Goal: Communication & Community: Participate in discussion

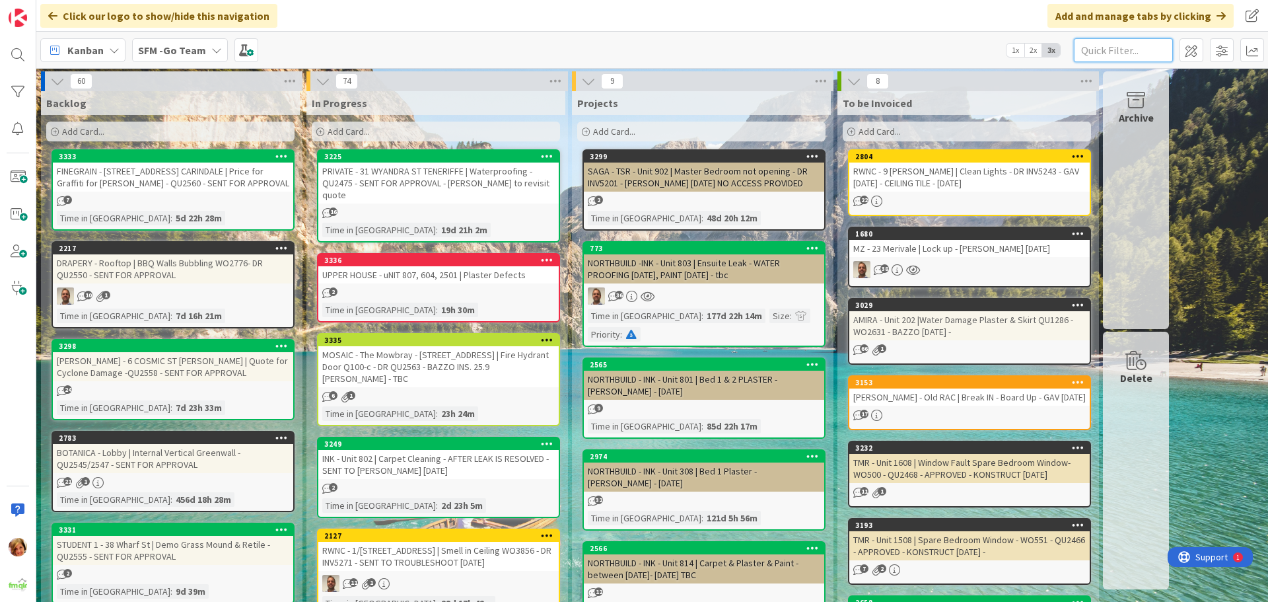
click at [1142, 55] on input "text" at bounding box center [1123, 50] width 99 height 24
type input "WILSONTON"
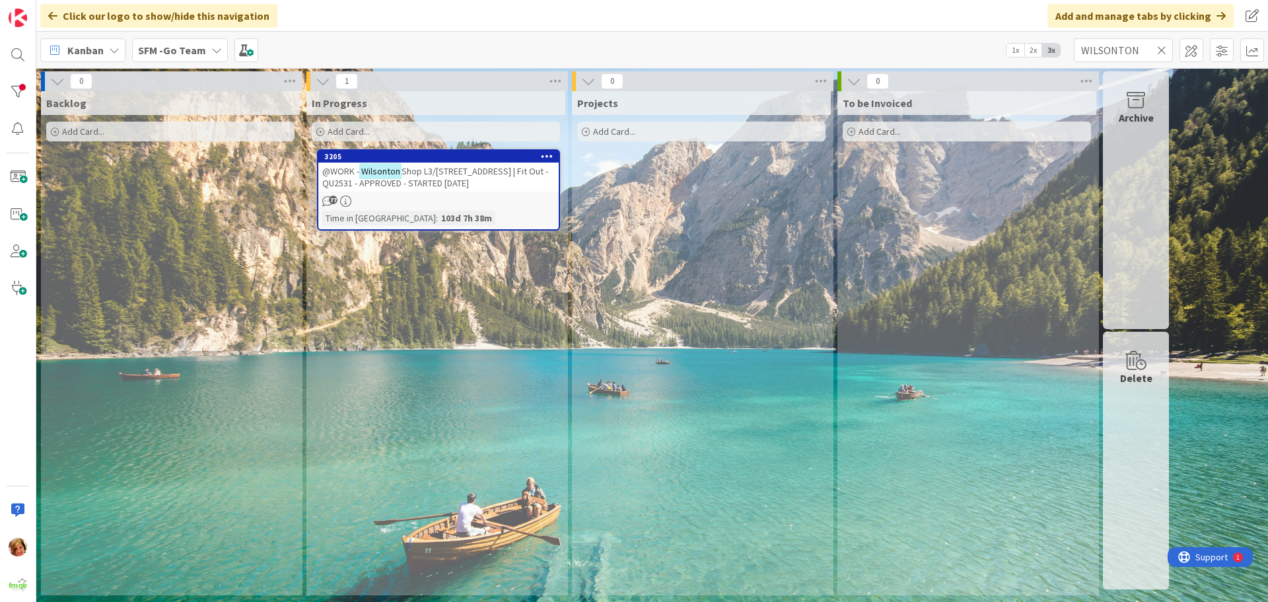
click at [460, 174] on span "Shop L3/[STREET_ADDRESS] | Fit Out - QU2531 - APPROVED - STARTED [DATE]" at bounding box center [435, 177] width 226 height 24
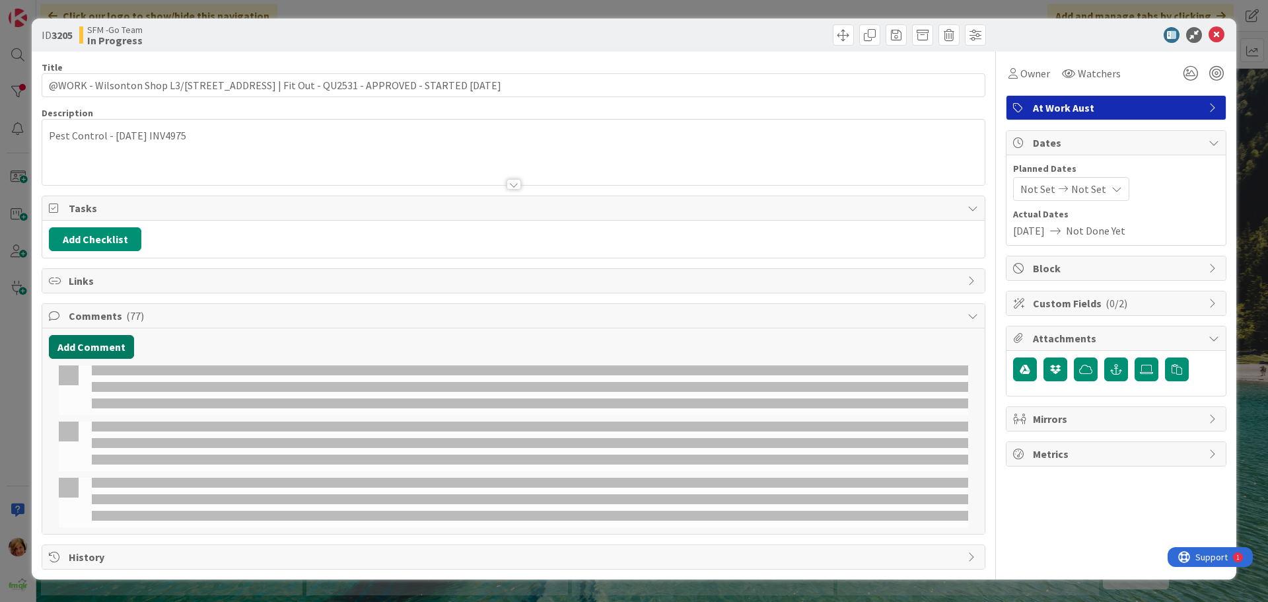
click at [95, 344] on button "Add Comment" at bounding box center [91, 347] width 85 height 24
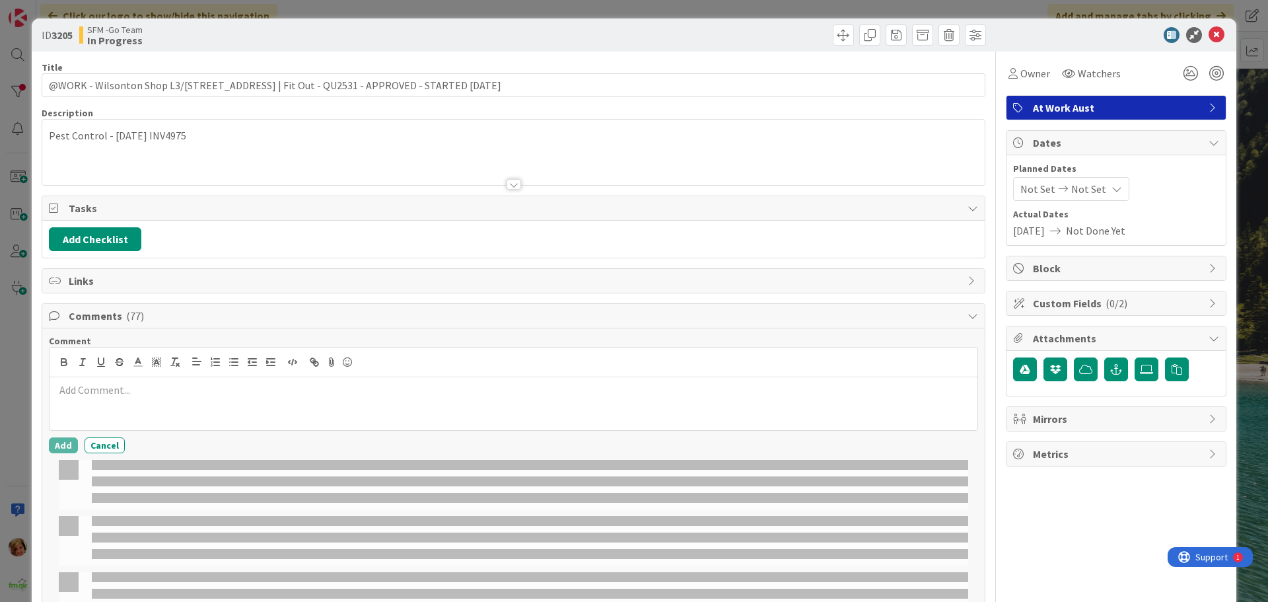
click at [137, 398] on div at bounding box center [514, 403] width 928 height 53
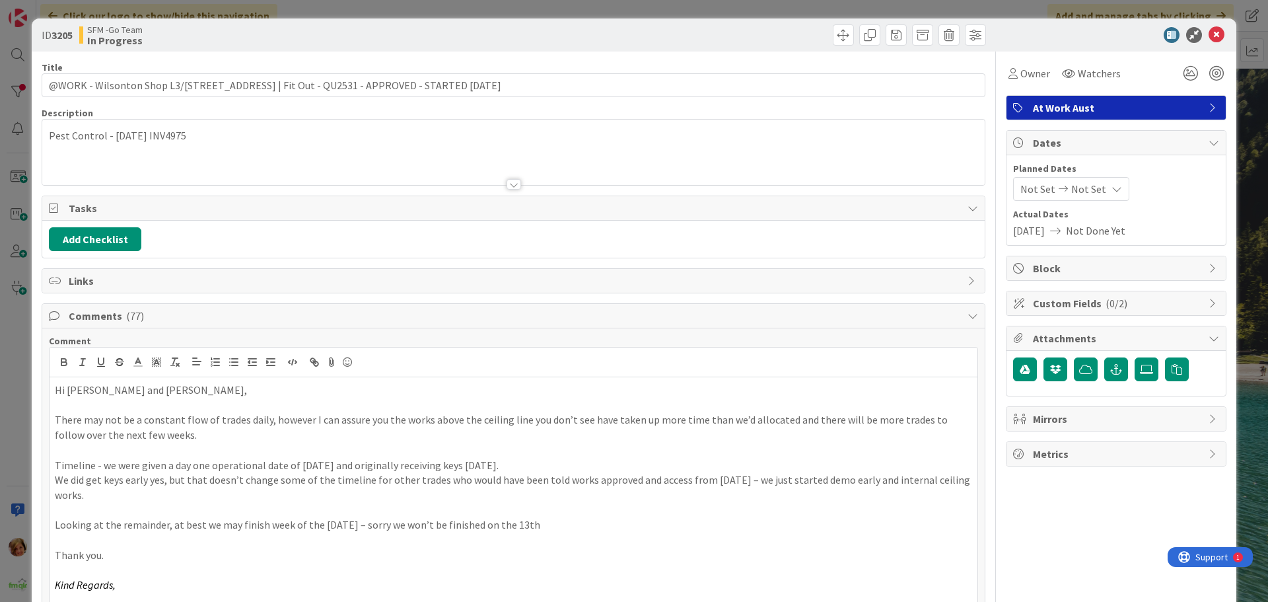
scroll to position [86, 0]
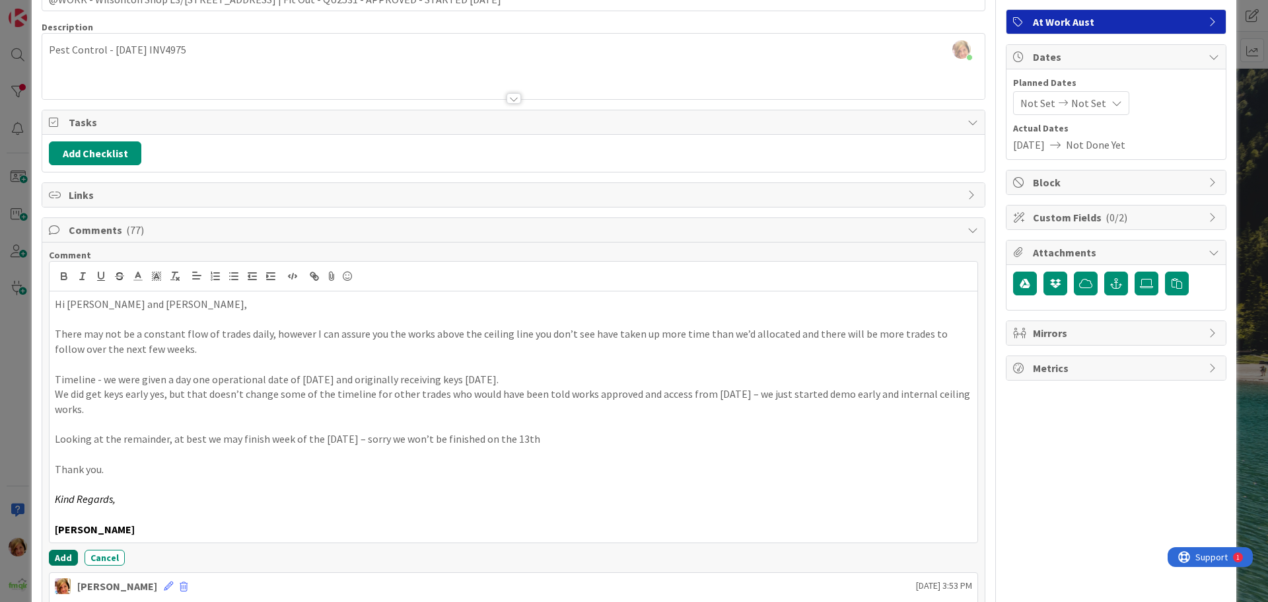
drag, startPoint x: 55, startPoint y: 557, endPoint x: 14, endPoint y: 555, distance: 41.6
click at [55, 557] on button "Add" at bounding box center [63, 557] width 29 height 16
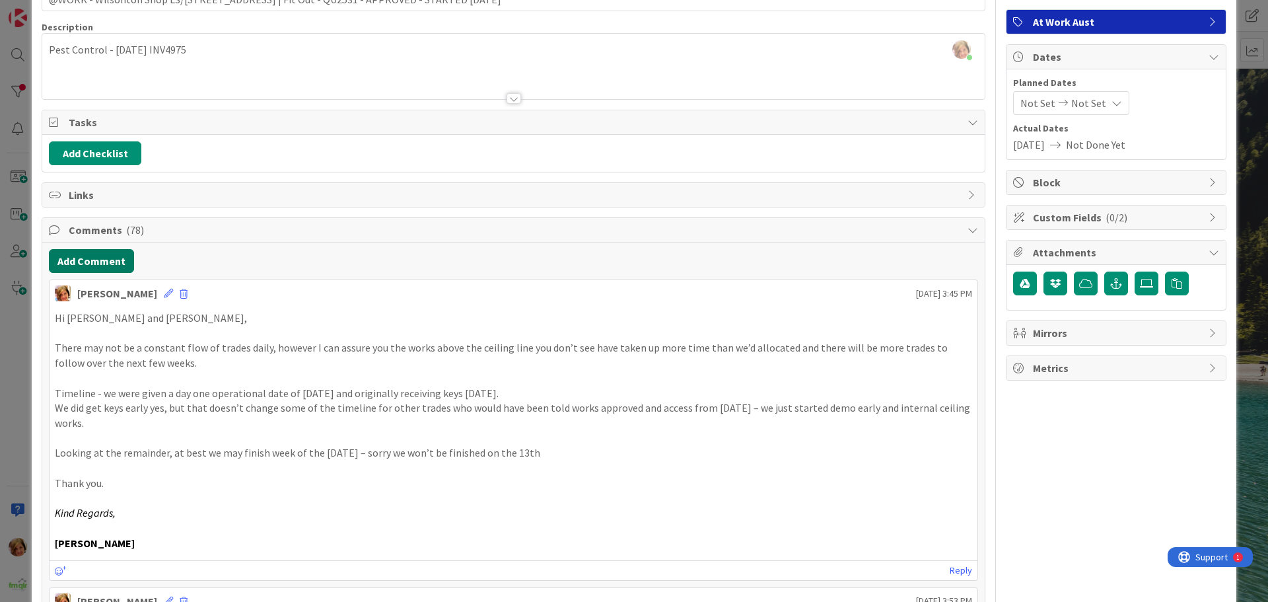
click at [85, 263] on button "Add Comment" at bounding box center [91, 261] width 85 height 24
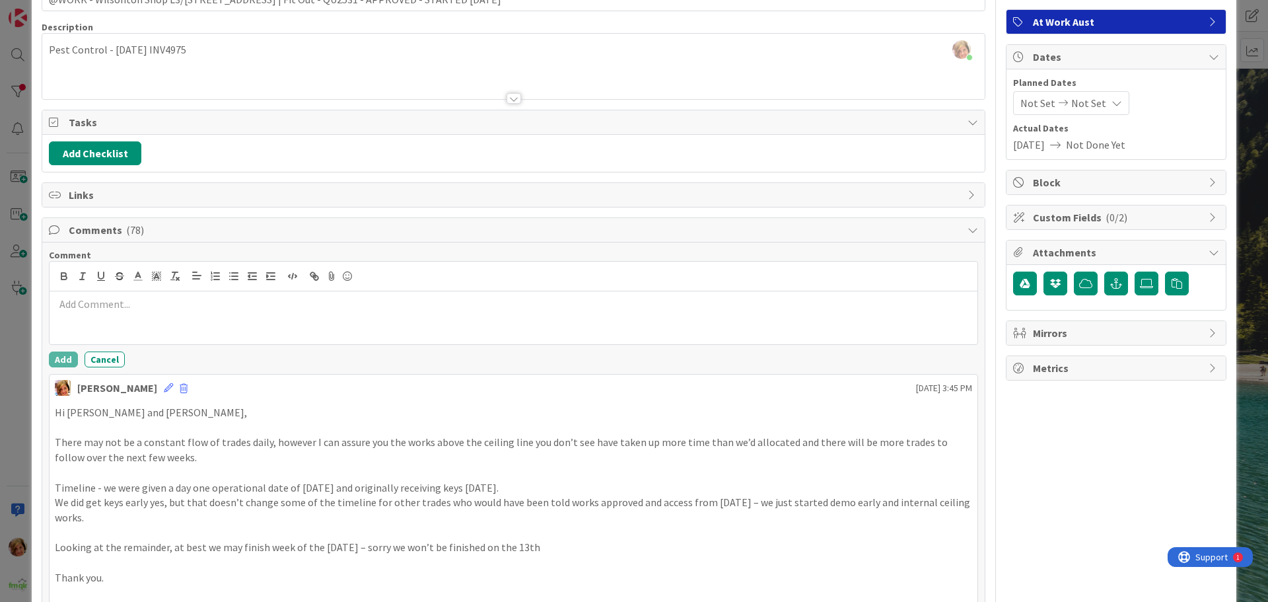
click at [118, 303] on p at bounding box center [513, 303] width 917 height 15
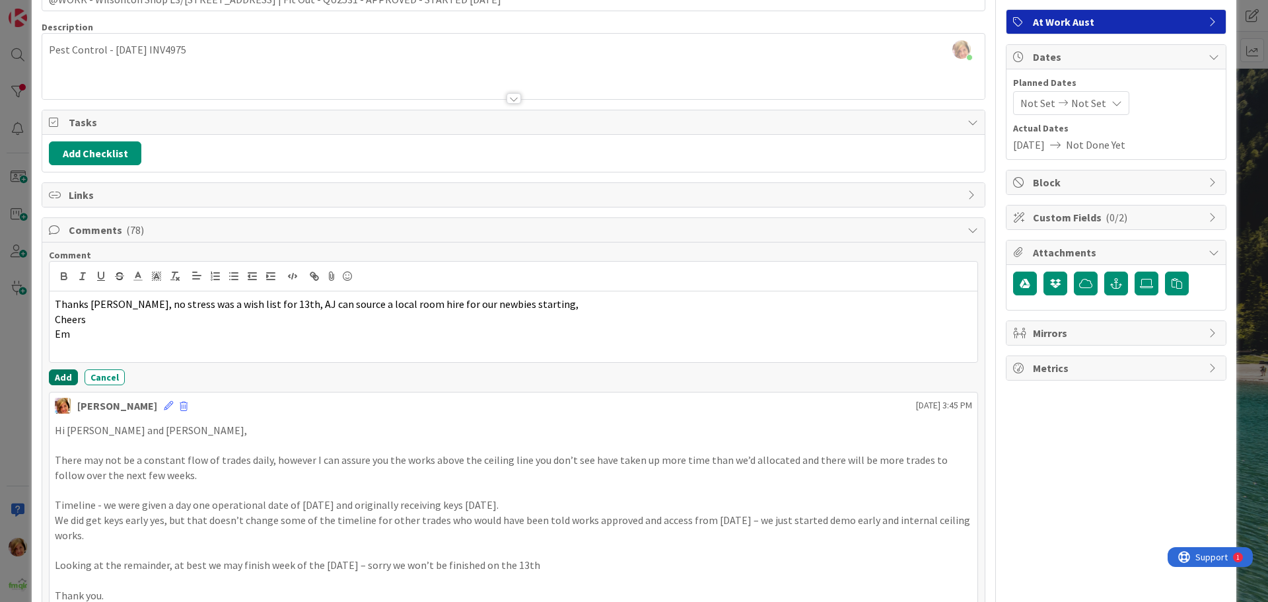
drag, startPoint x: 60, startPoint y: 374, endPoint x: 22, endPoint y: 375, distance: 37.6
click at [60, 375] on button "Add" at bounding box center [63, 377] width 29 height 16
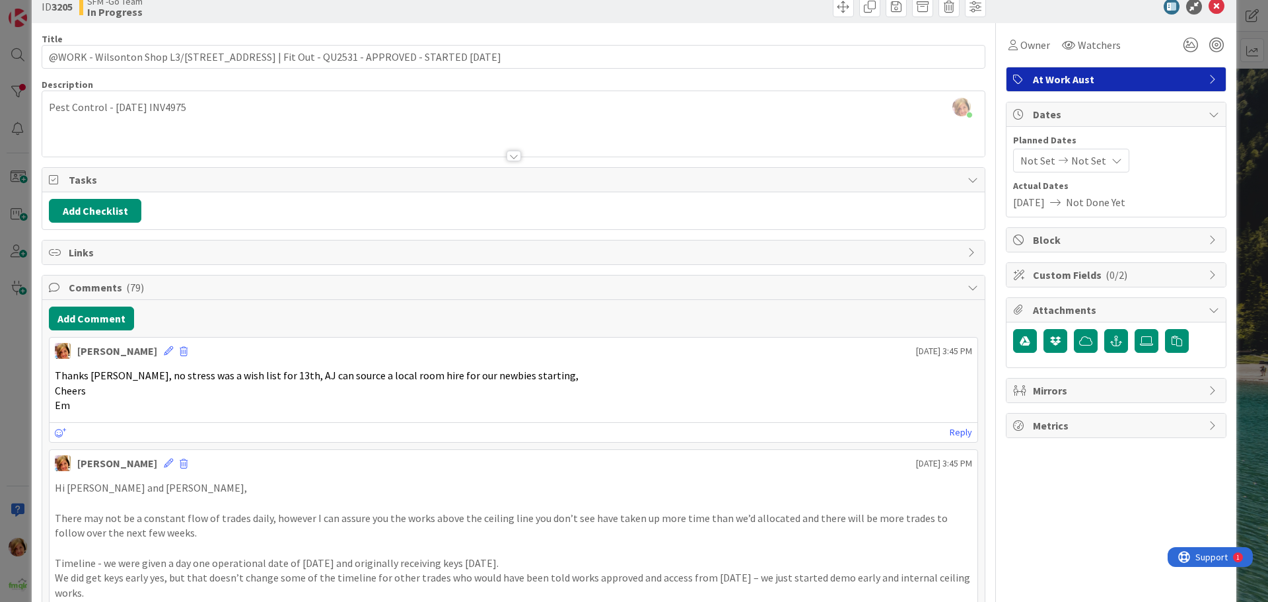
scroll to position [0, 0]
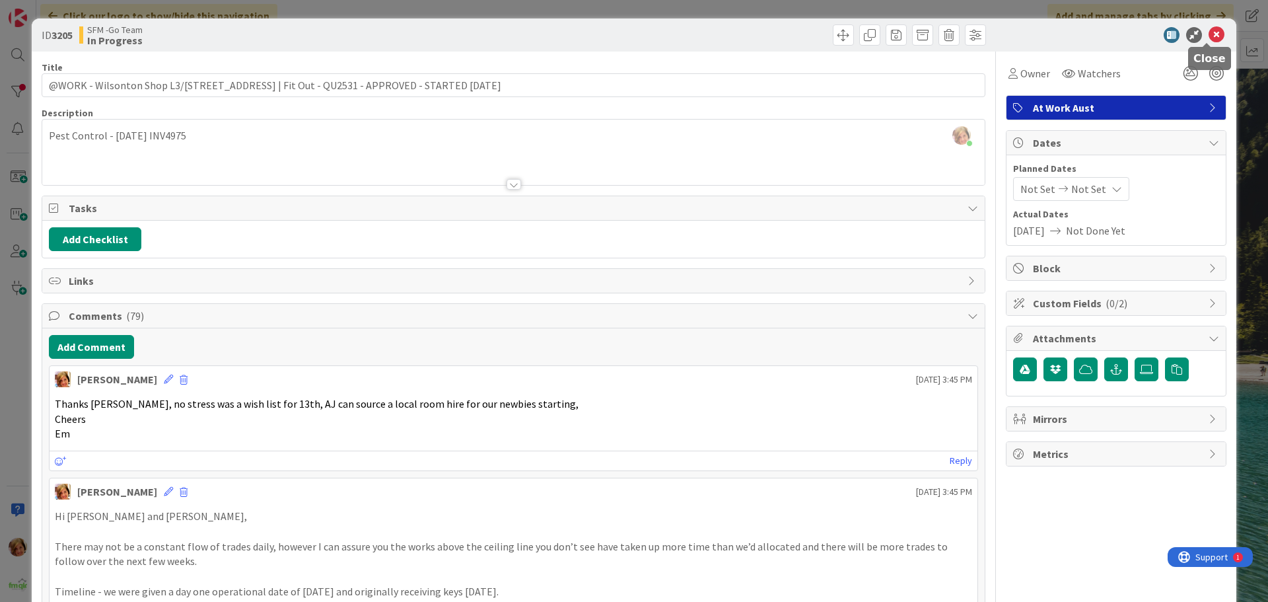
click at [1208, 34] on icon at bounding box center [1216, 35] width 16 height 16
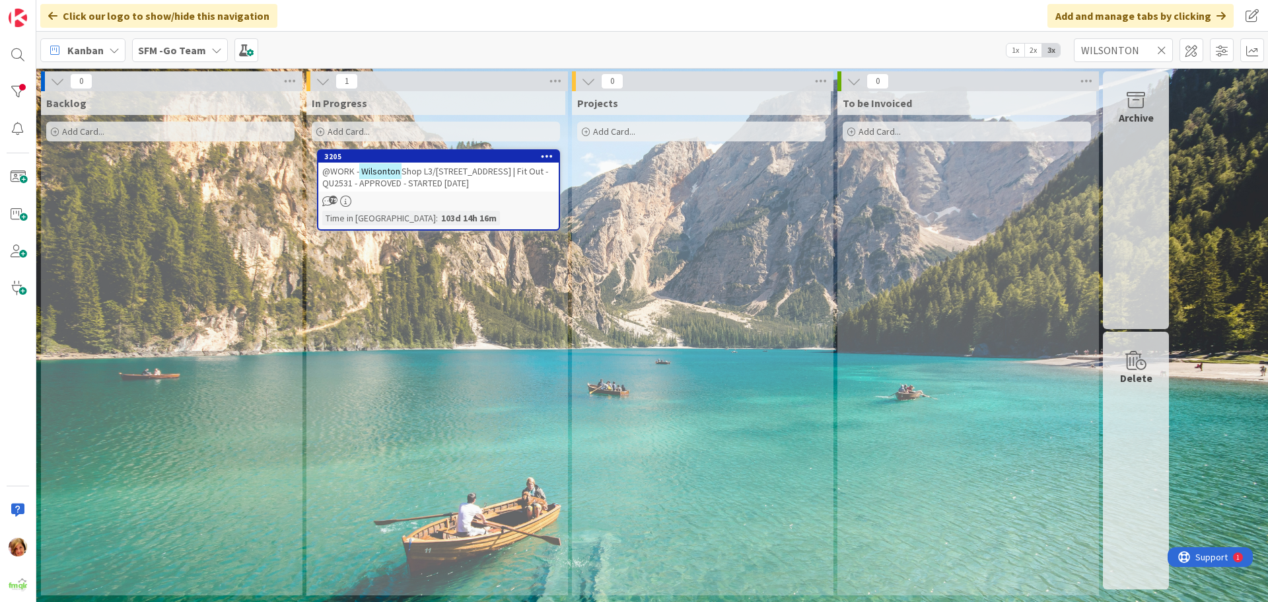
click at [1162, 49] on icon at bounding box center [1161, 50] width 9 height 12
click at [1157, 48] on input "text" at bounding box center [1123, 50] width 99 height 24
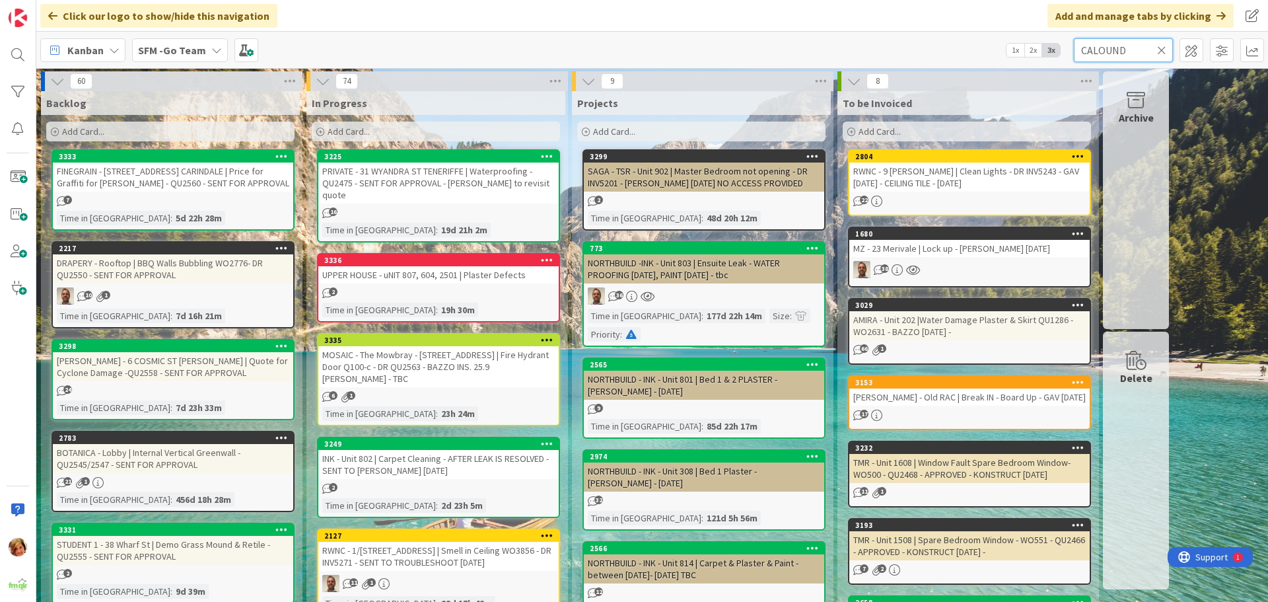
type input "CALOUND"
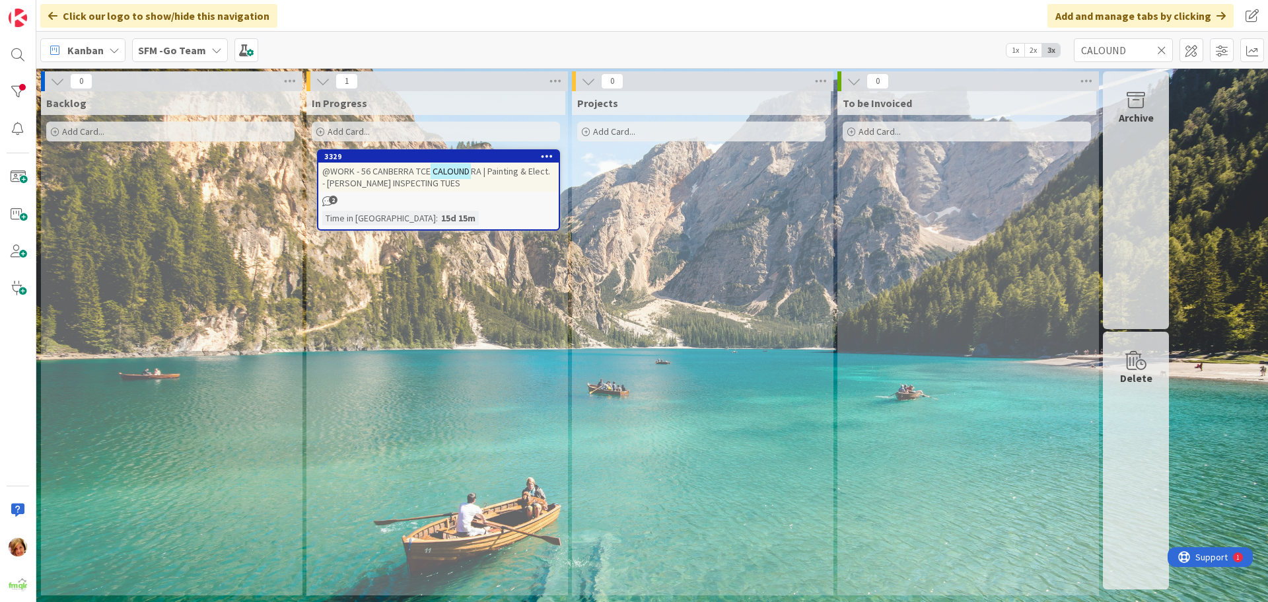
click at [416, 173] on span "@WORK - 56 CANBERRA TCE" at bounding box center [376, 171] width 108 height 12
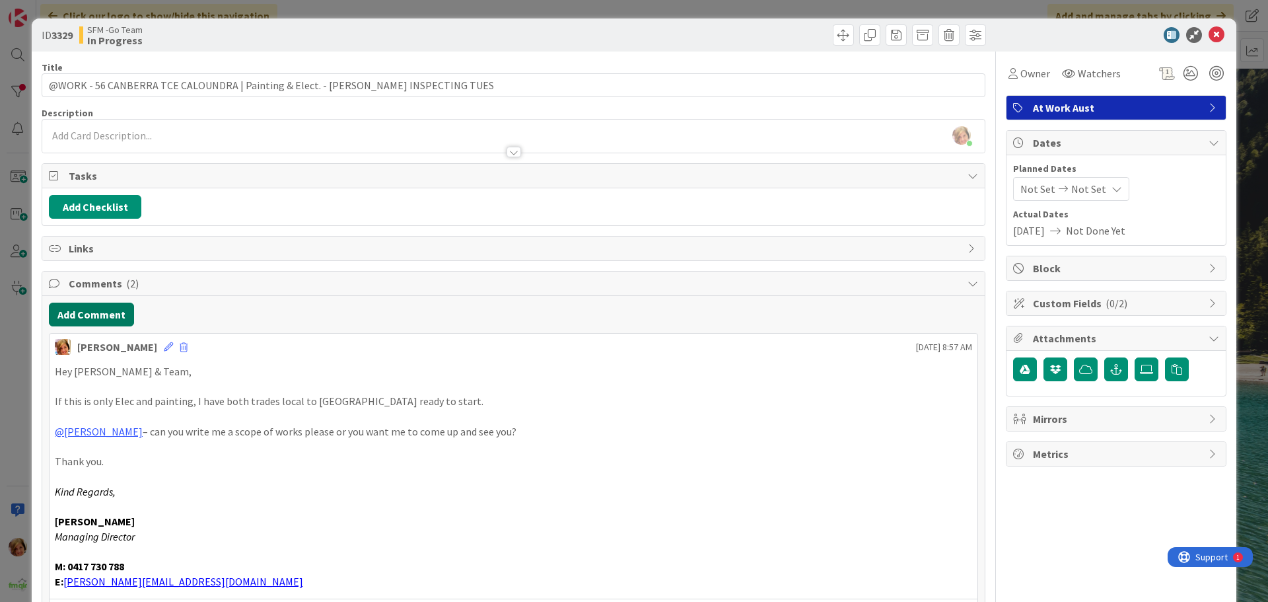
click at [105, 312] on button "Add Comment" at bounding box center [91, 314] width 85 height 24
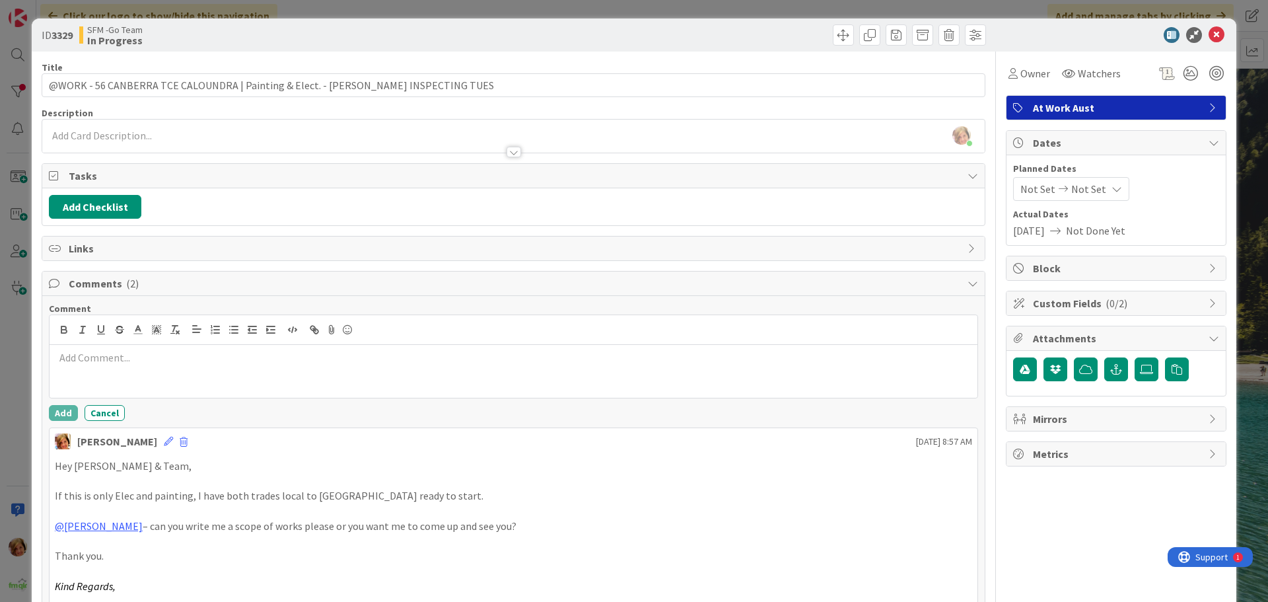
click at [121, 359] on p at bounding box center [513, 357] width 917 height 15
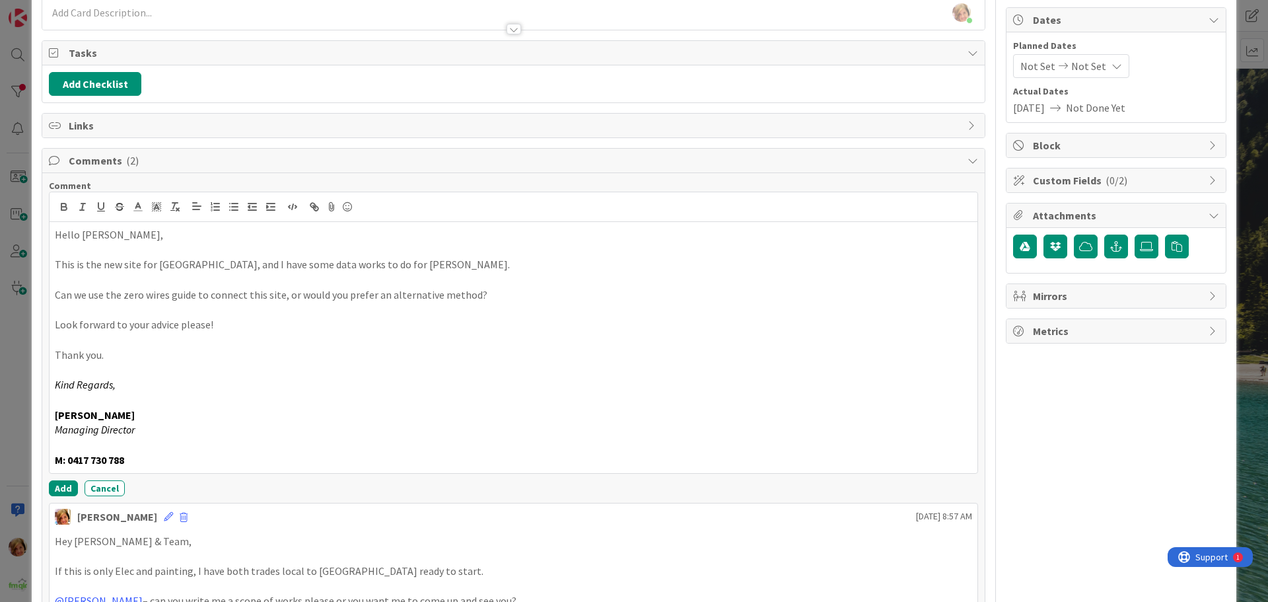
scroll to position [264, 0]
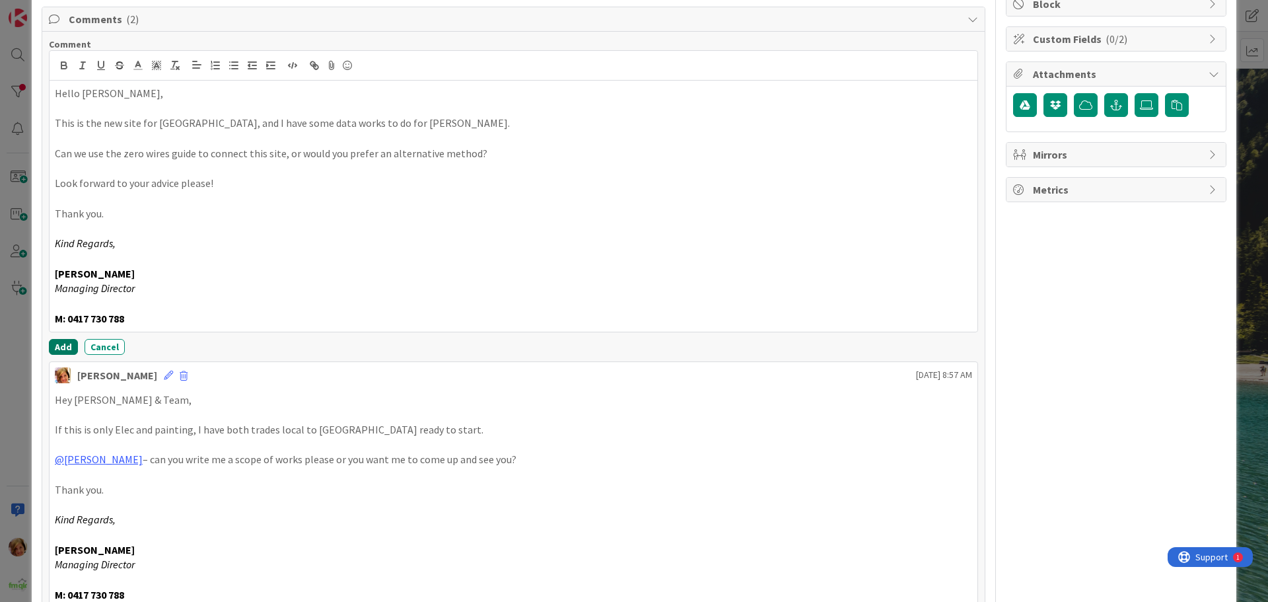
click at [55, 347] on button "Add" at bounding box center [63, 347] width 29 height 16
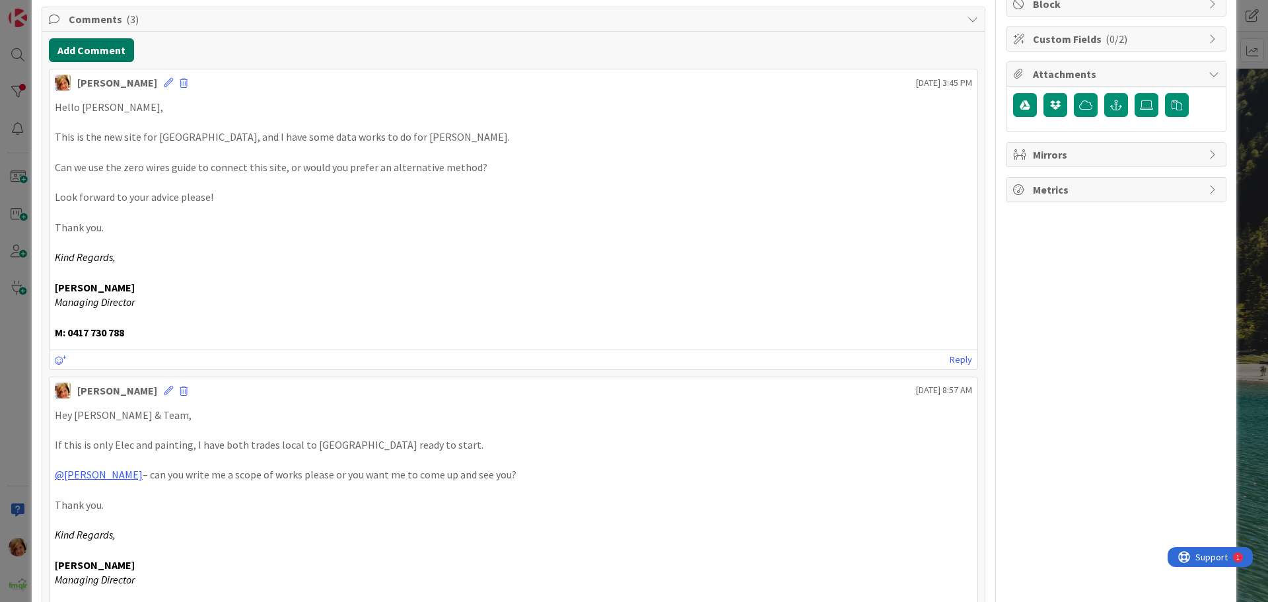
click at [96, 51] on button "Add Comment" at bounding box center [91, 50] width 85 height 24
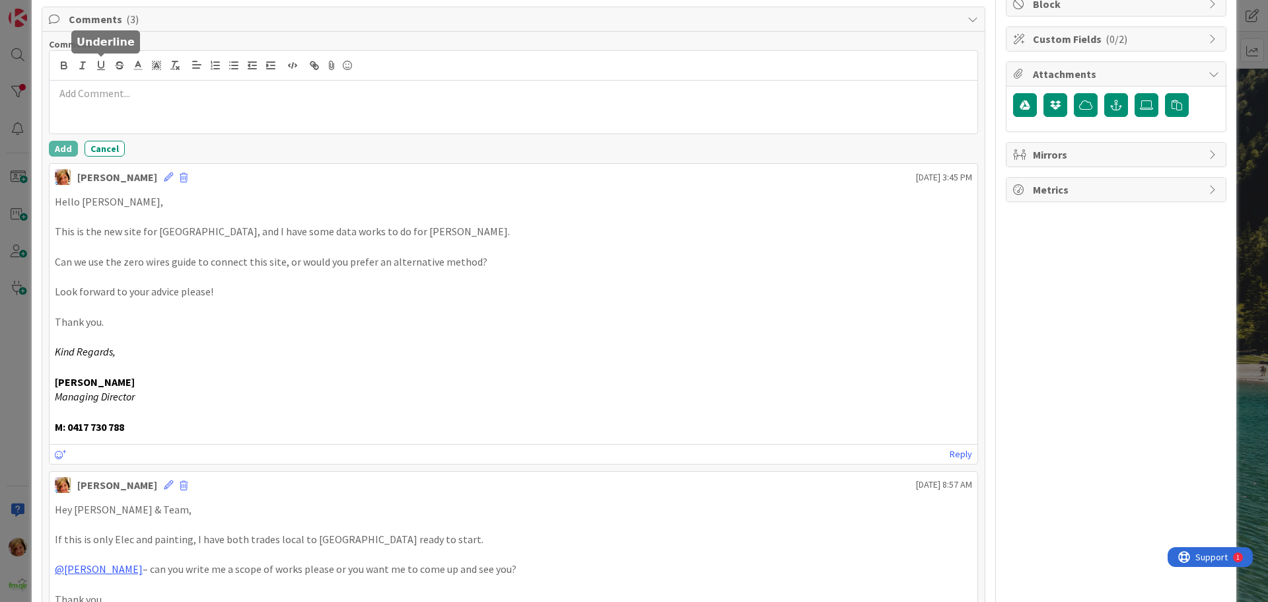
click at [115, 102] on div at bounding box center [514, 107] width 928 height 53
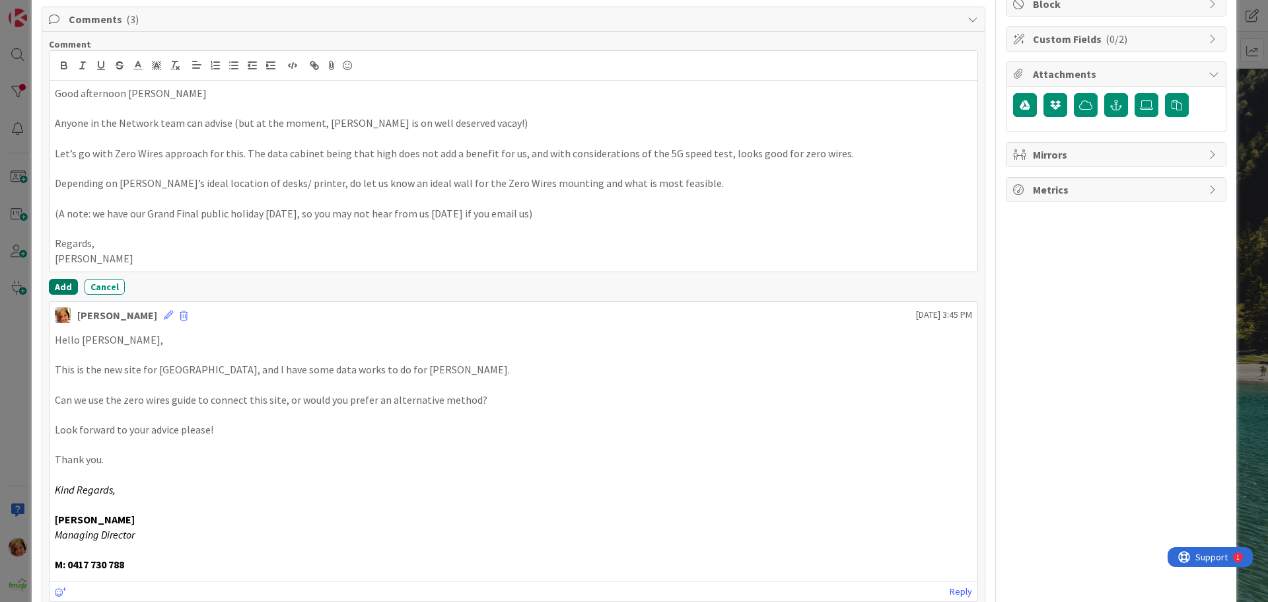
click at [59, 287] on button "Add" at bounding box center [63, 287] width 29 height 16
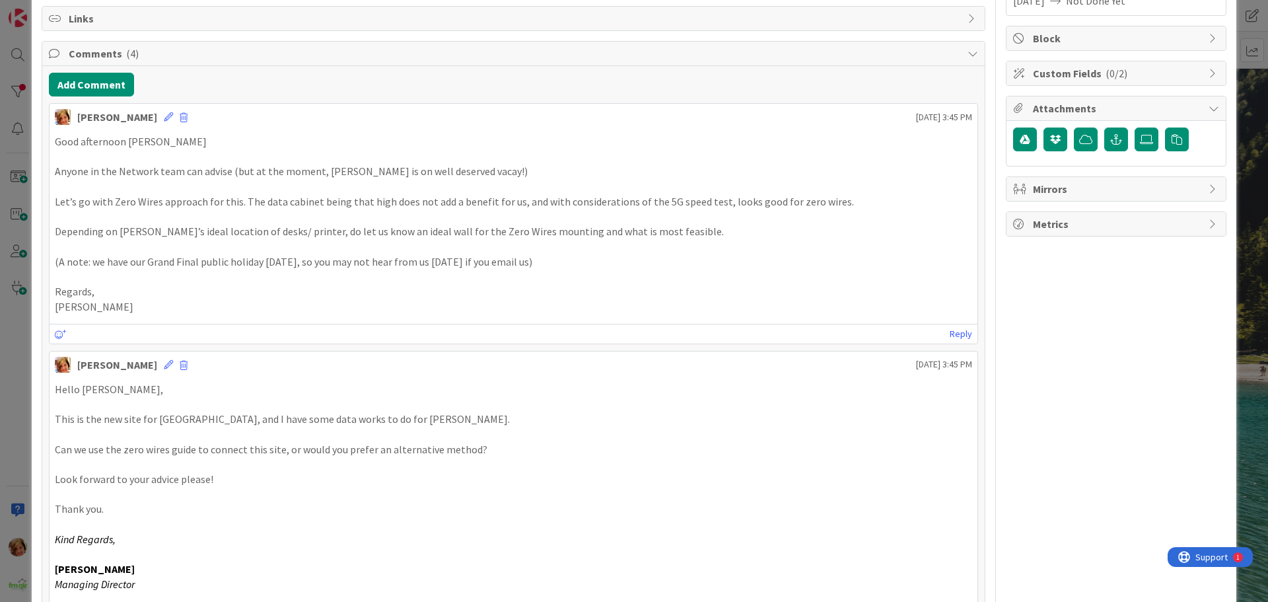
scroll to position [0, 0]
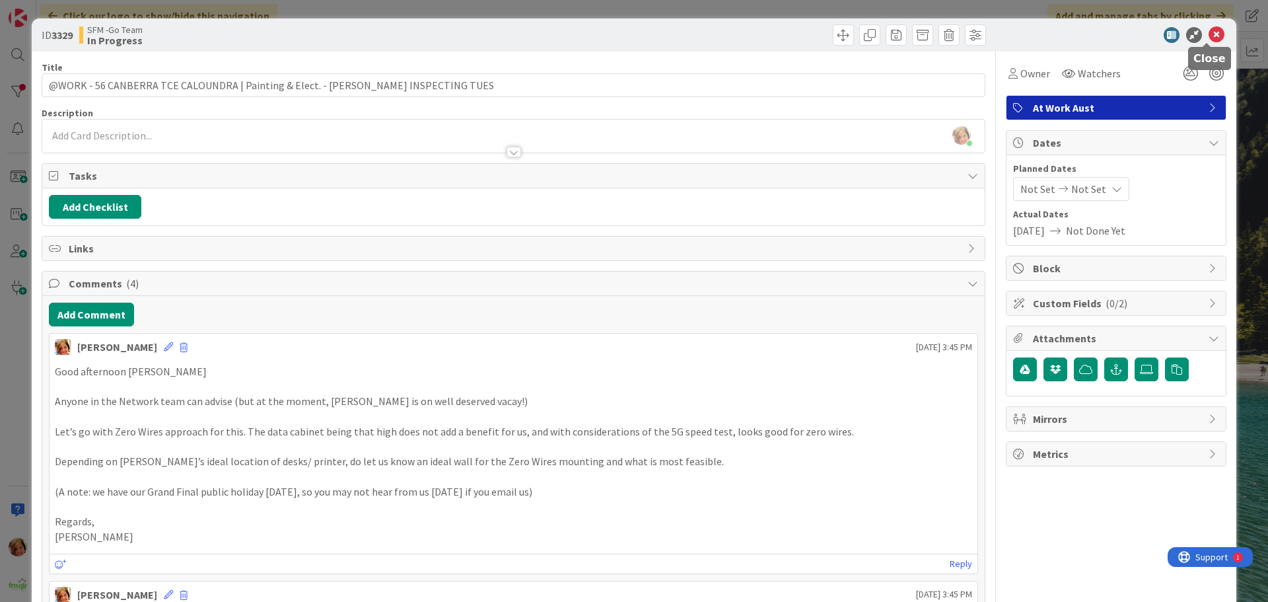
click at [1208, 33] on icon at bounding box center [1216, 35] width 16 height 16
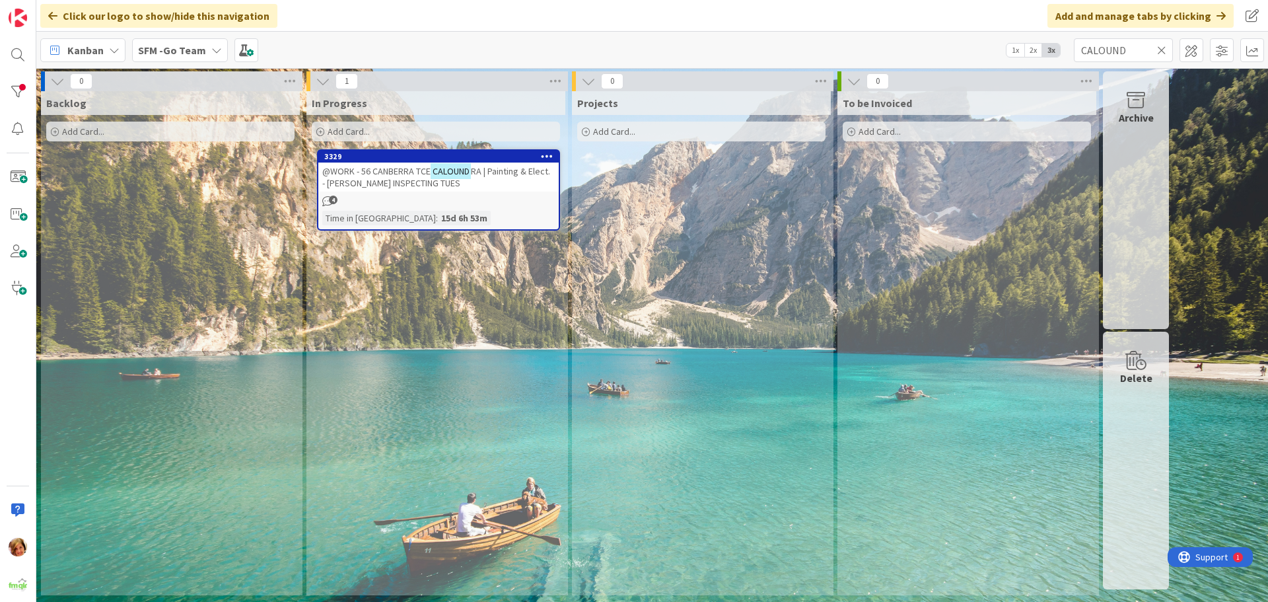
click at [1161, 49] on icon at bounding box center [1161, 50] width 9 height 12
click at [1161, 49] on input "text" at bounding box center [1123, 50] width 99 height 24
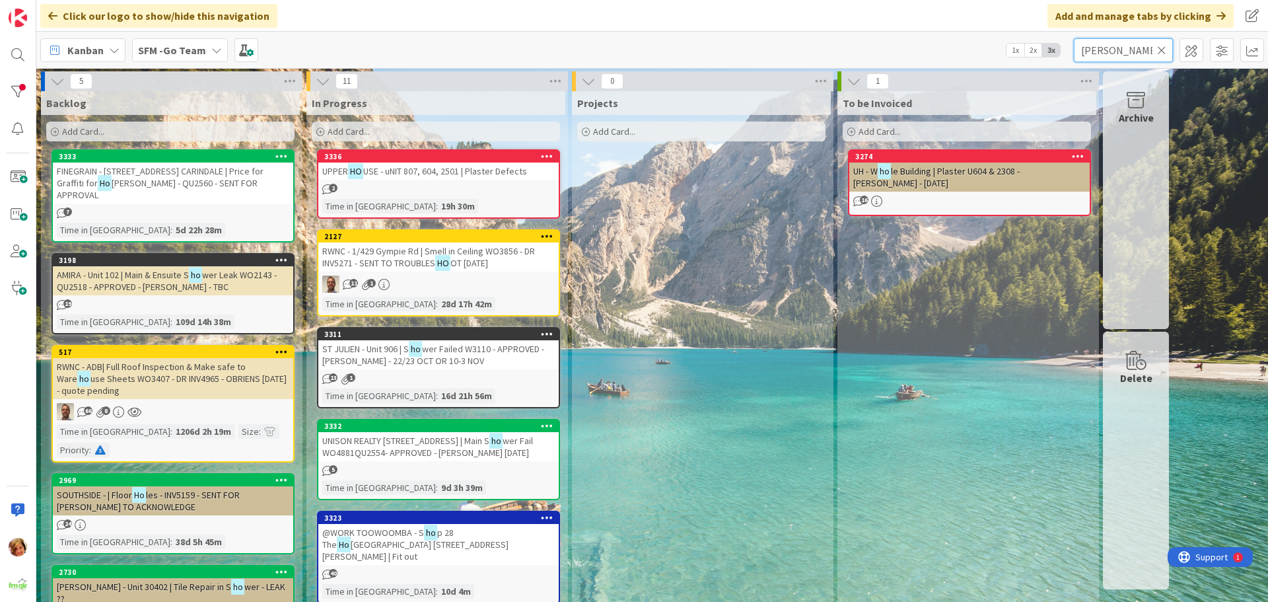
type input "[PERSON_NAME]"
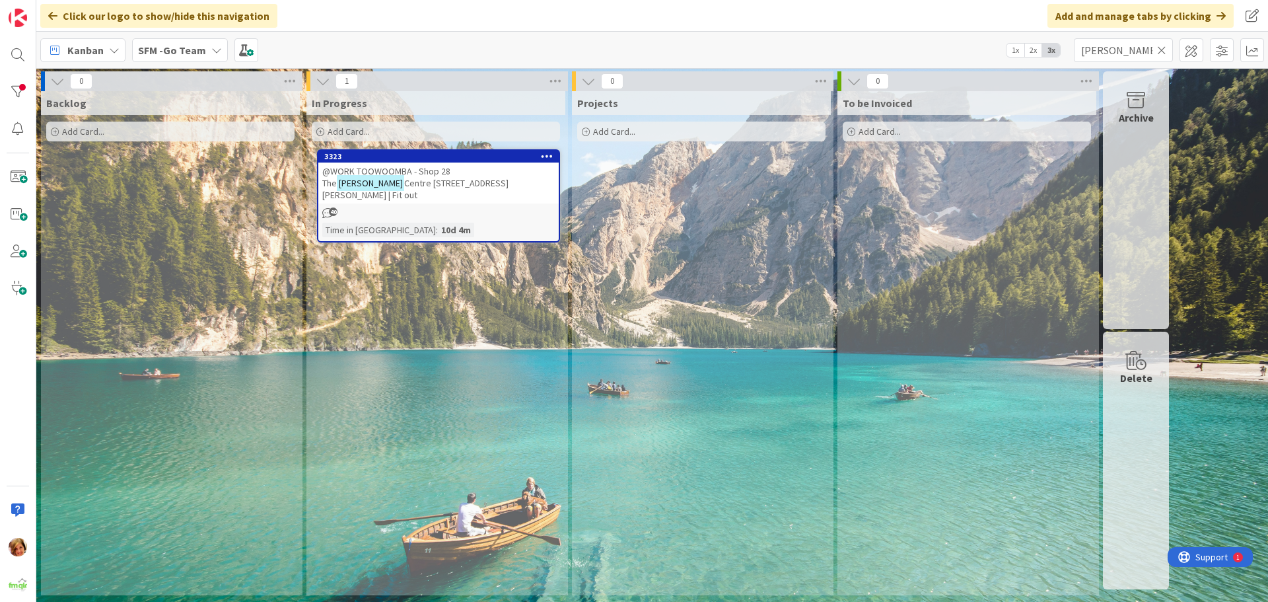
click at [443, 174] on span "@WORK TOOWOOMBA - Shop 28 The" at bounding box center [386, 177] width 128 height 24
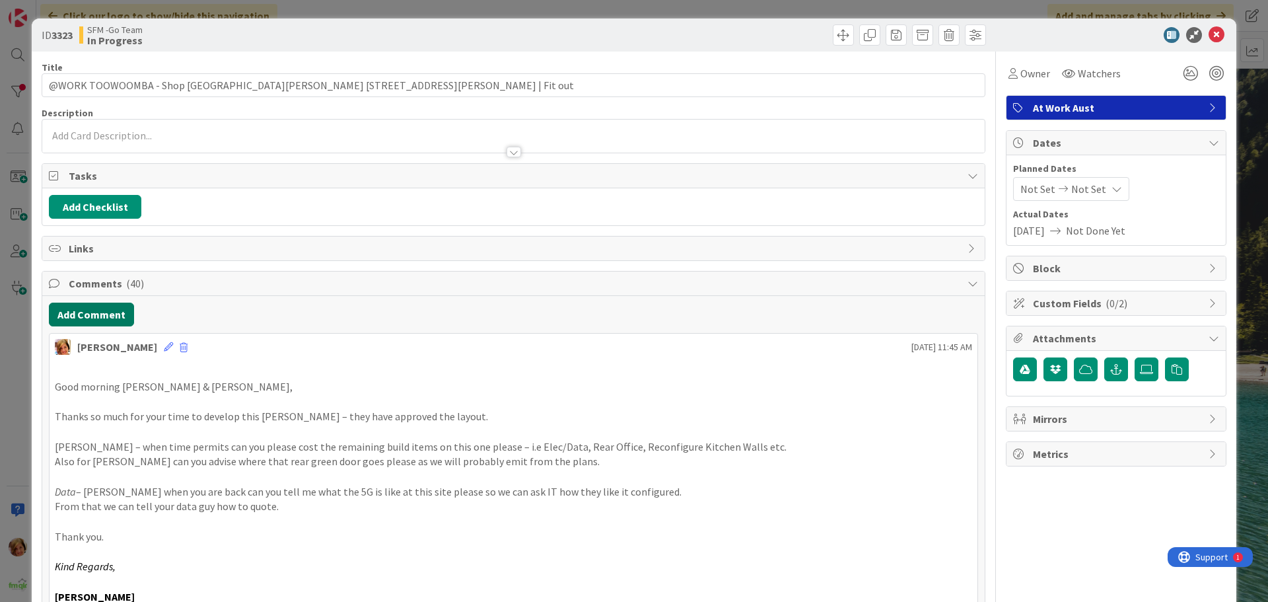
click at [95, 315] on button "Add Comment" at bounding box center [91, 314] width 85 height 24
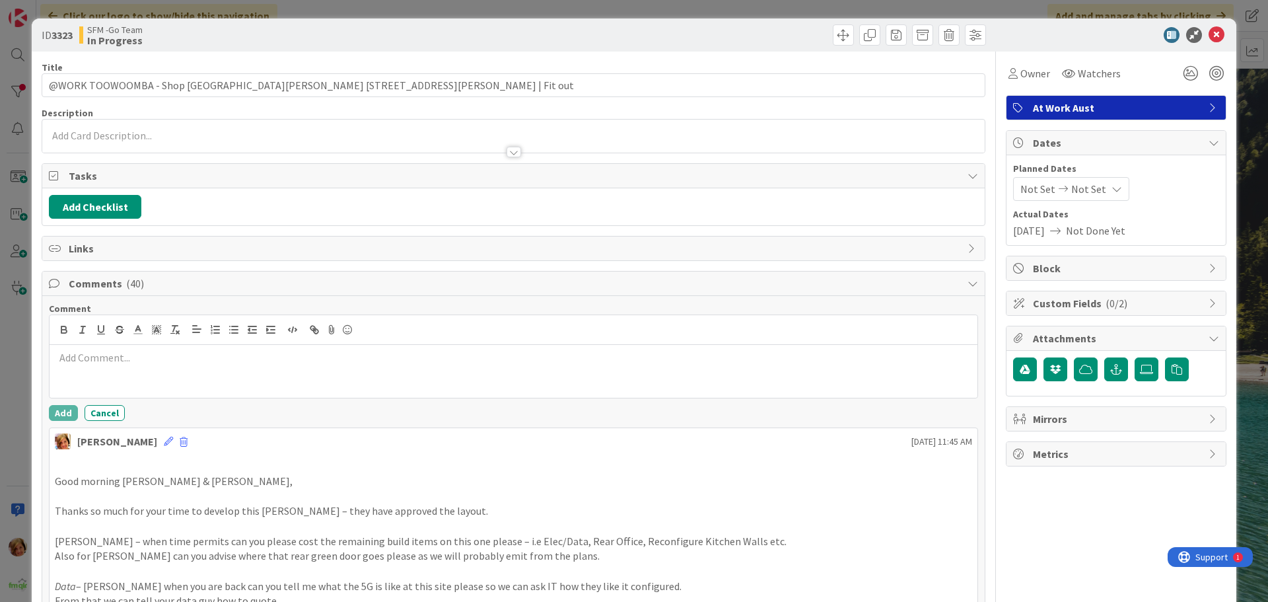
click at [126, 357] on p at bounding box center [513, 357] width 917 height 15
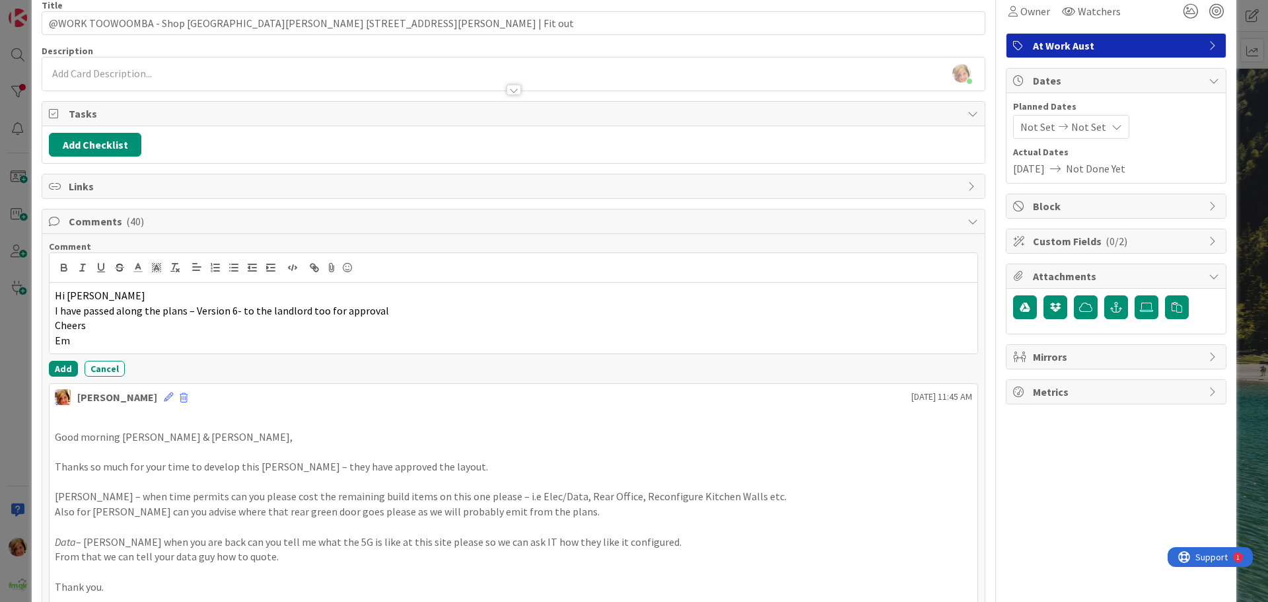
scroll to position [132, 0]
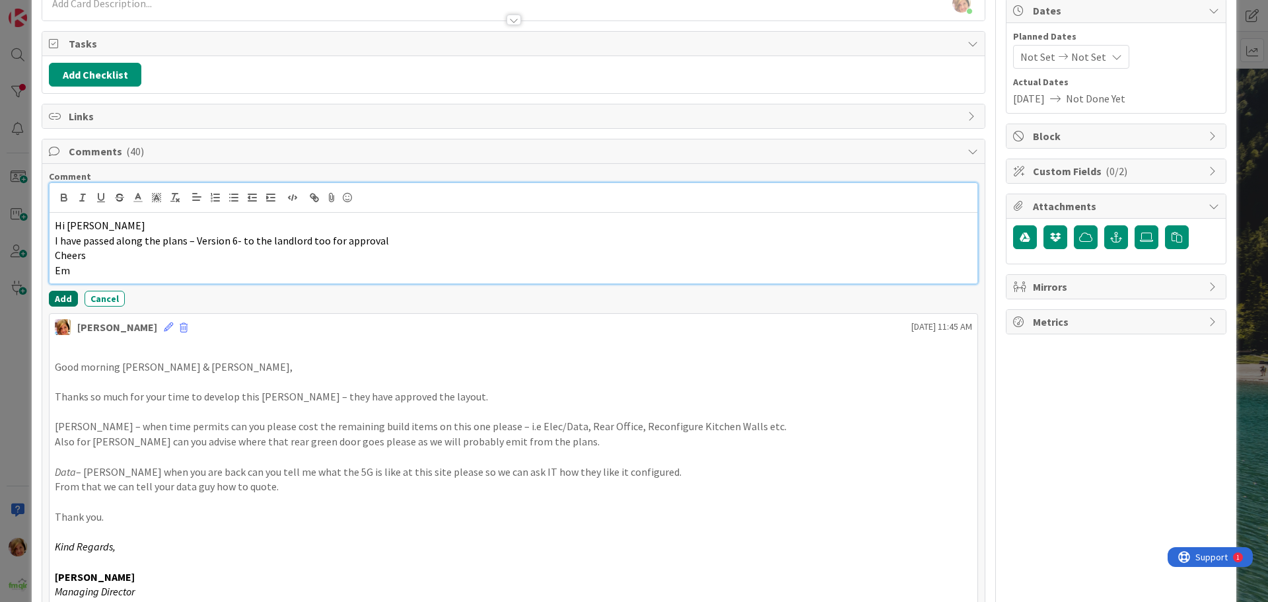
click at [62, 295] on button "Add" at bounding box center [63, 299] width 29 height 16
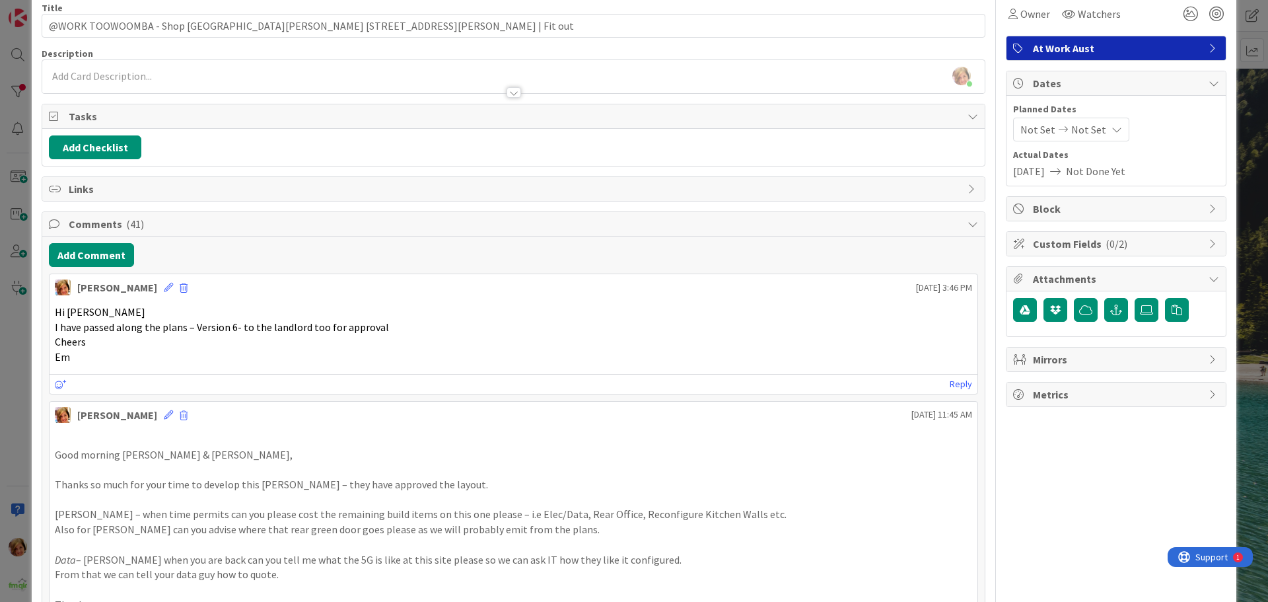
scroll to position [0, 0]
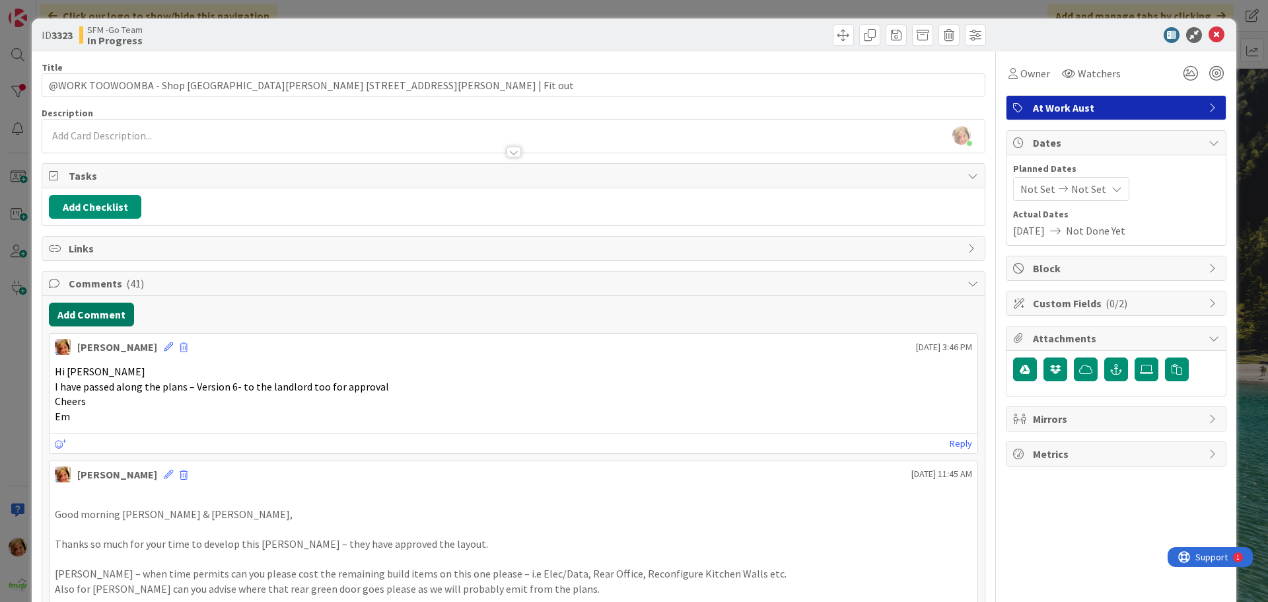
drag, startPoint x: 65, startPoint y: 310, endPoint x: 24, endPoint y: 322, distance: 42.6
click at [65, 310] on button "Add Comment" at bounding box center [91, 314] width 85 height 24
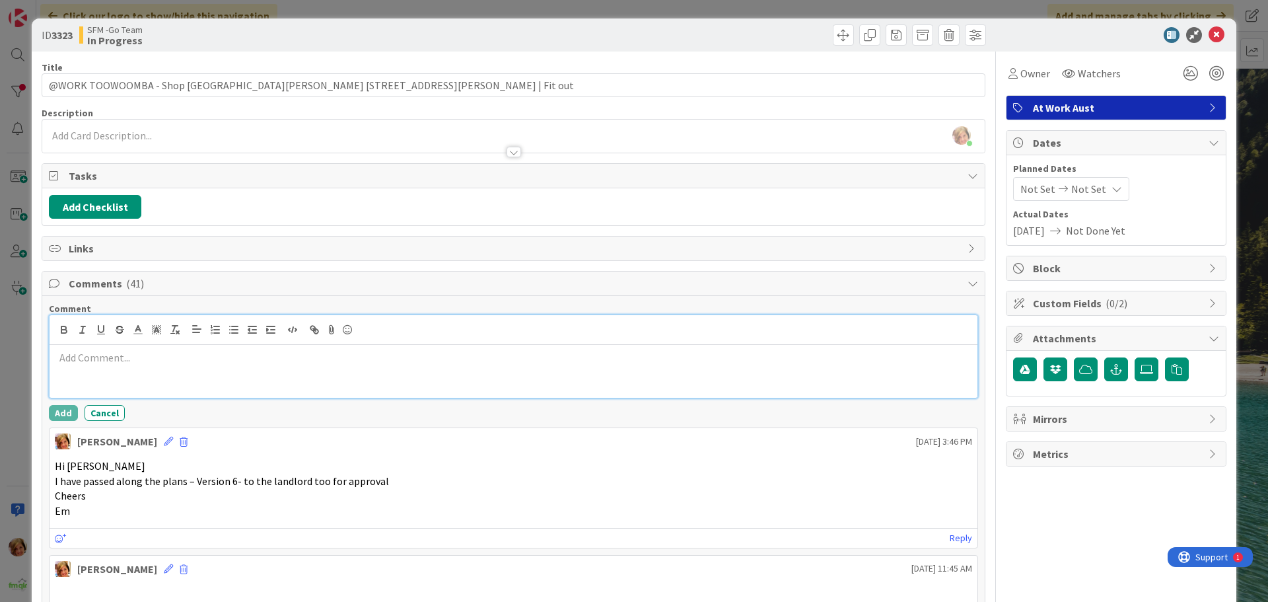
click at [124, 366] on div at bounding box center [514, 371] width 928 height 53
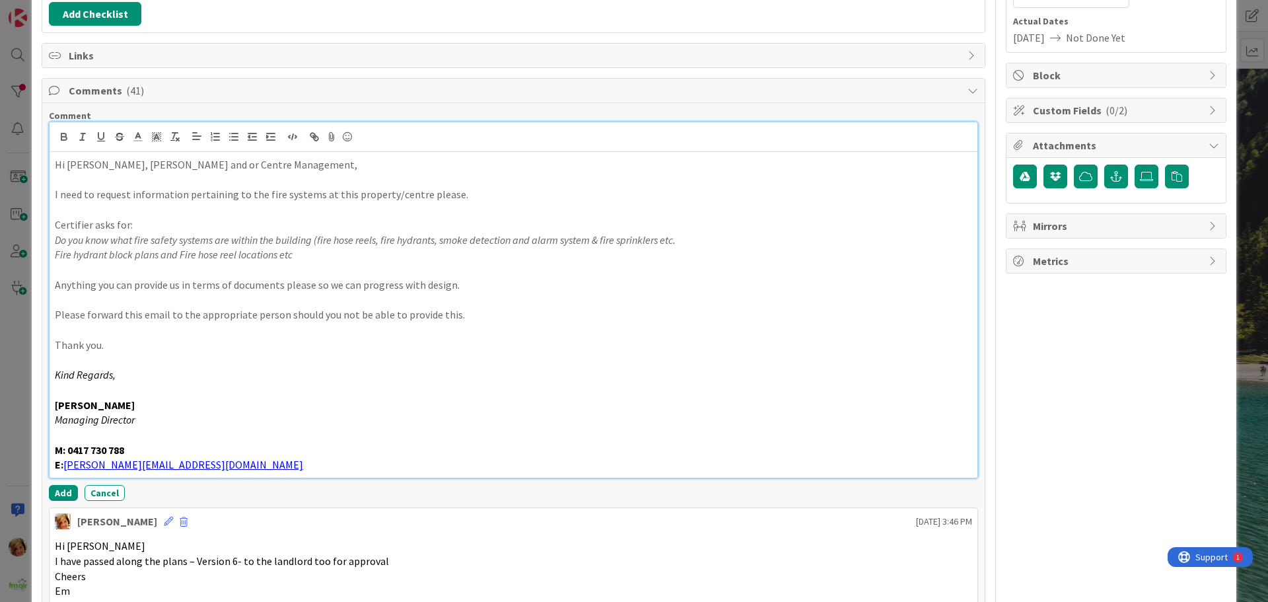
scroll to position [194, 0]
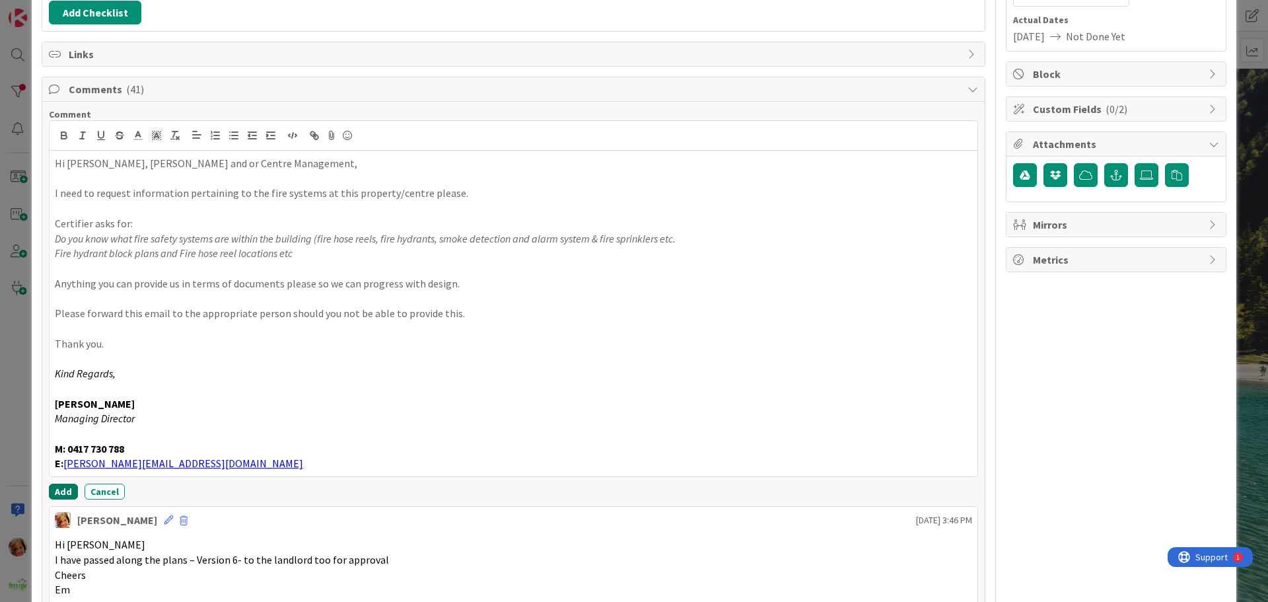
click at [56, 487] on button "Add" at bounding box center [63, 491] width 29 height 16
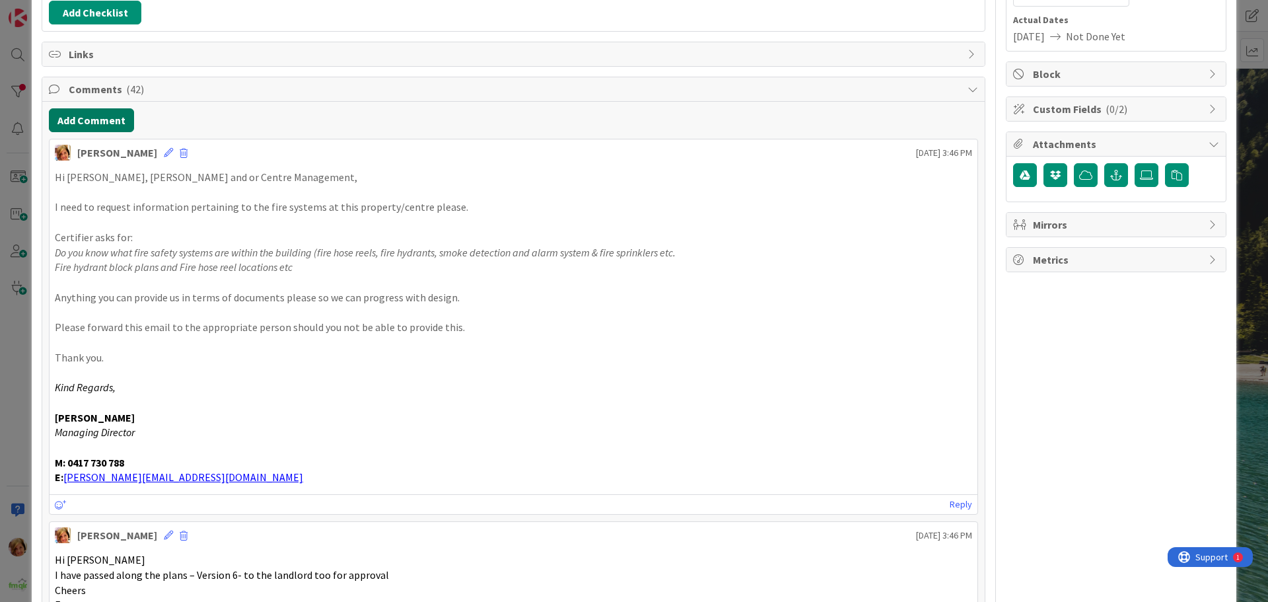
click at [104, 112] on button "Add Comment" at bounding box center [91, 120] width 85 height 24
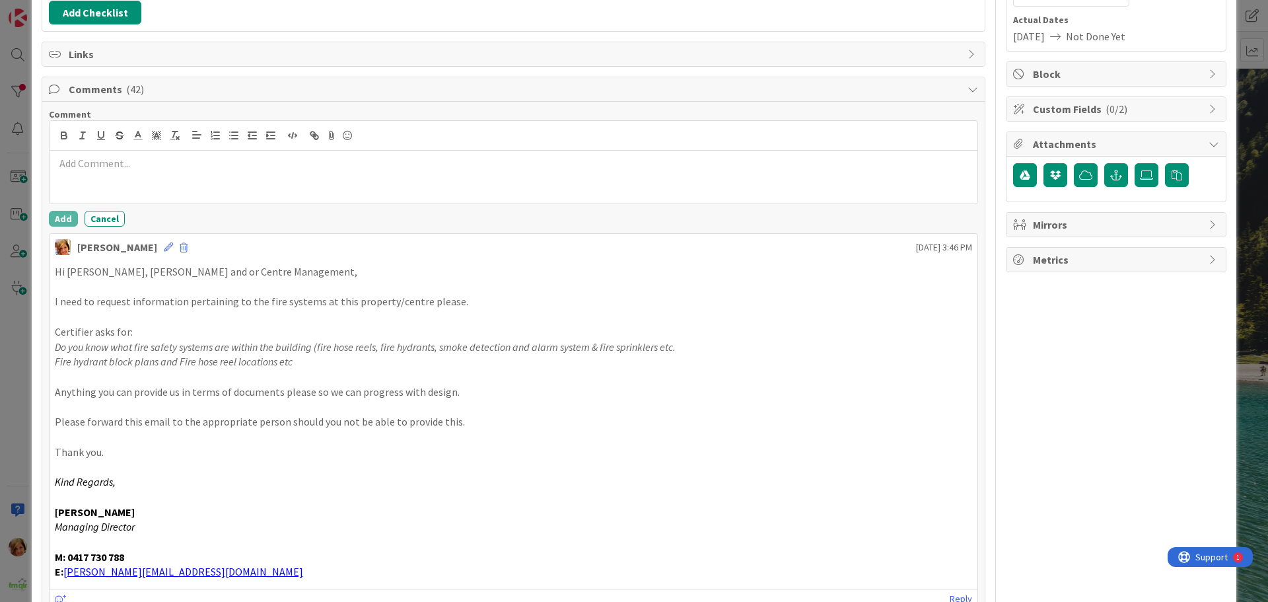
click at [153, 196] on div at bounding box center [514, 177] width 928 height 53
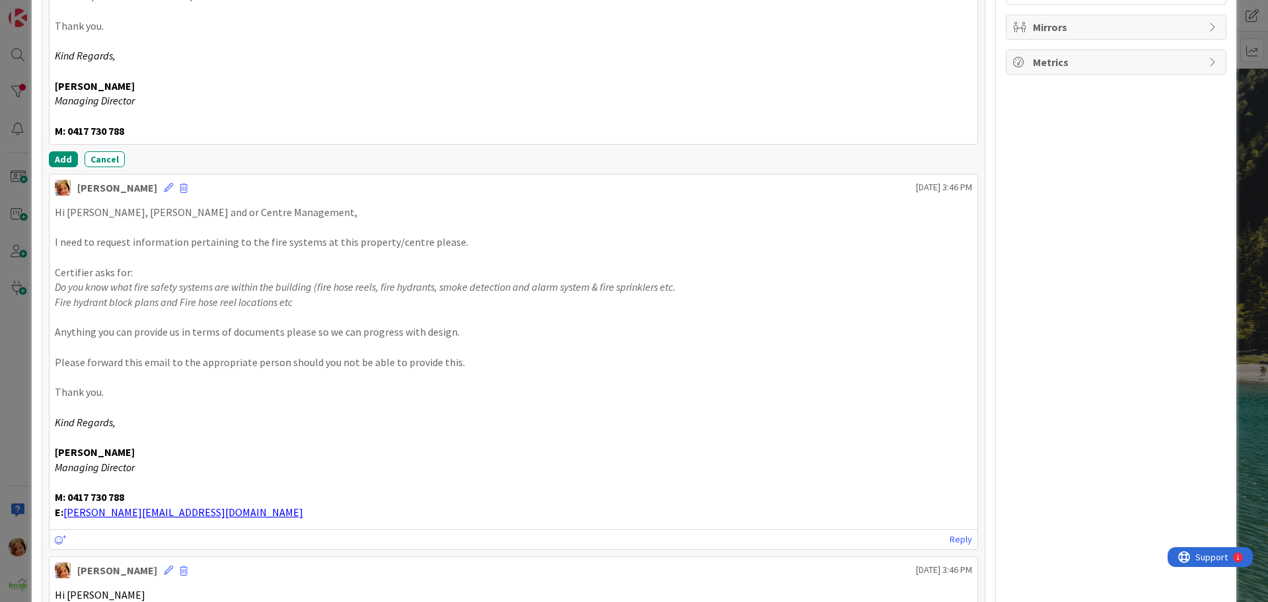
scroll to position [392, 0]
click at [63, 157] on button "Add" at bounding box center [63, 159] width 29 height 16
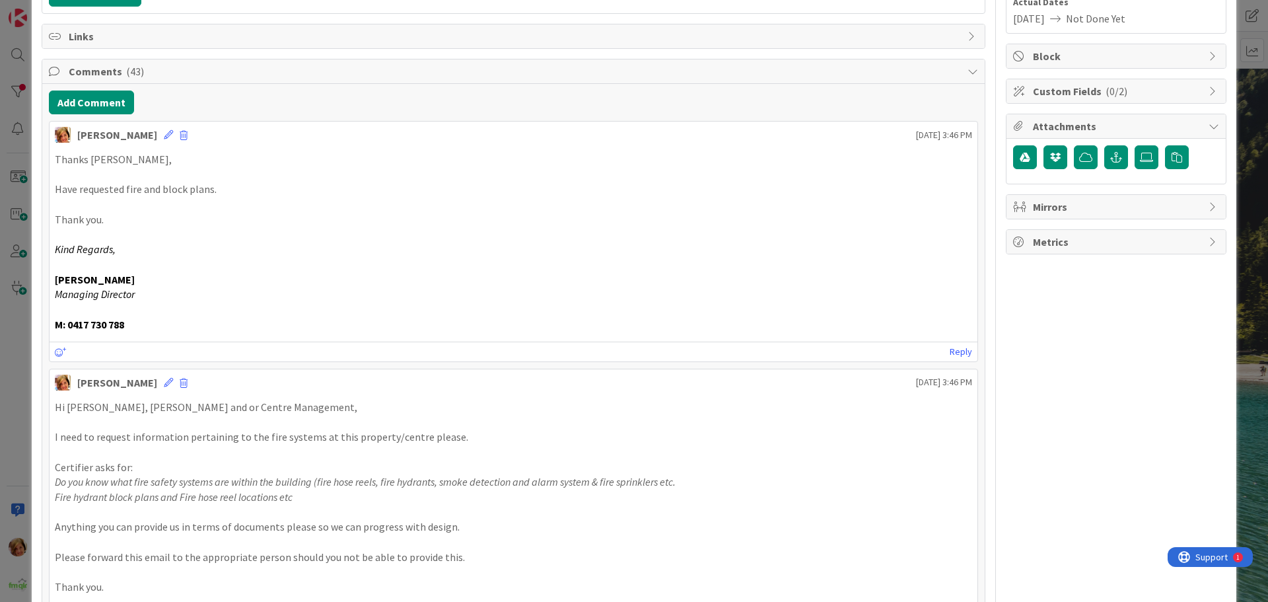
scroll to position [0, 0]
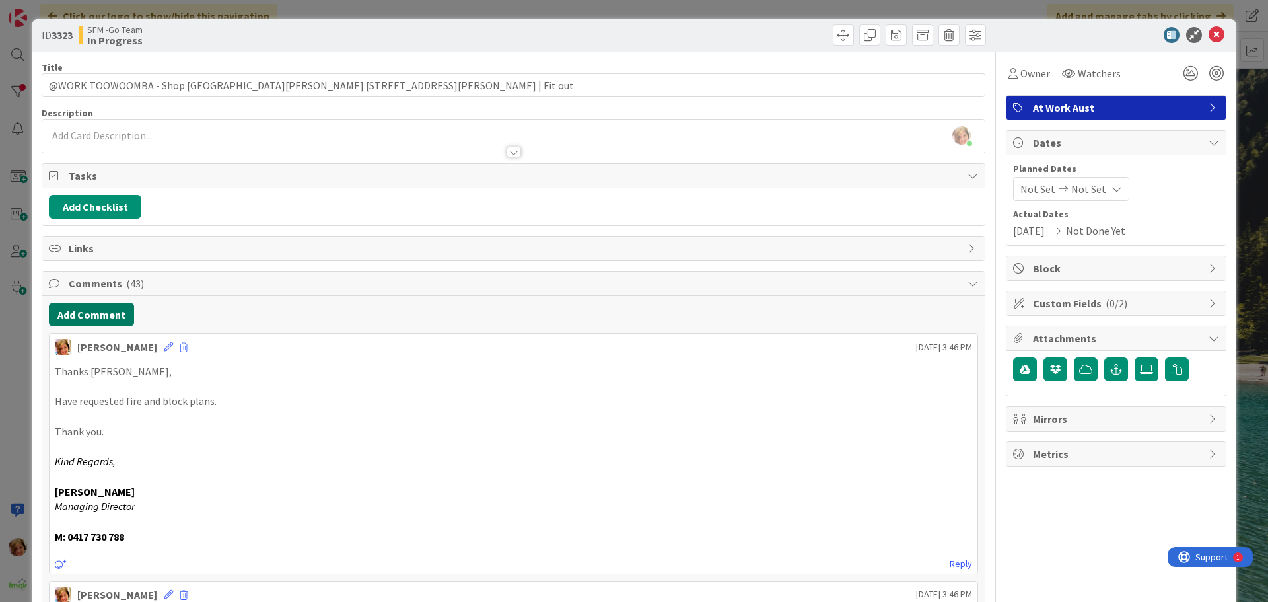
click at [88, 311] on button "Add Comment" at bounding box center [91, 314] width 85 height 24
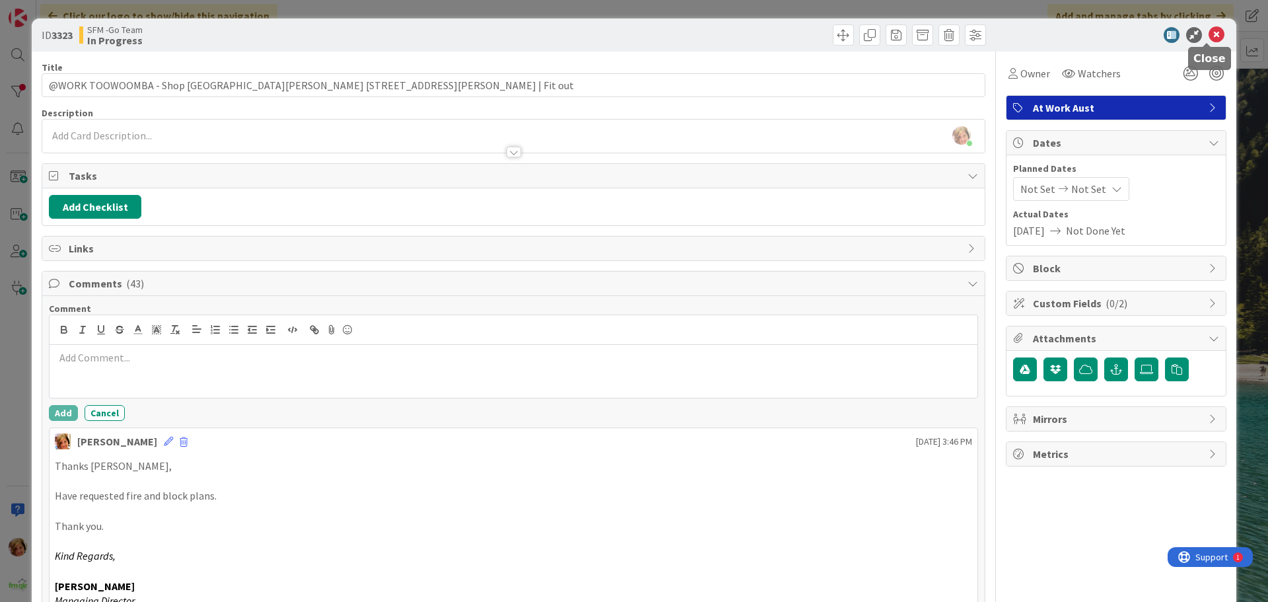
click at [1208, 31] on icon at bounding box center [1216, 35] width 16 height 16
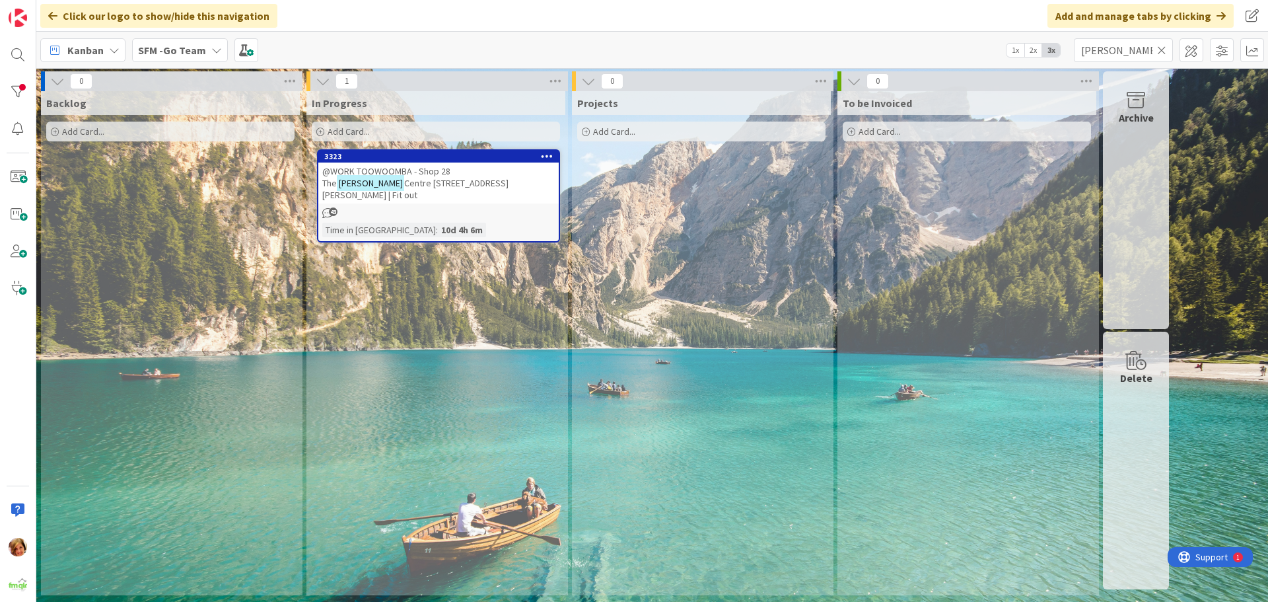
click at [1163, 50] on icon at bounding box center [1161, 50] width 9 height 12
click at [1163, 50] on input "text" at bounding box center [1123, 50] width 99 height 24
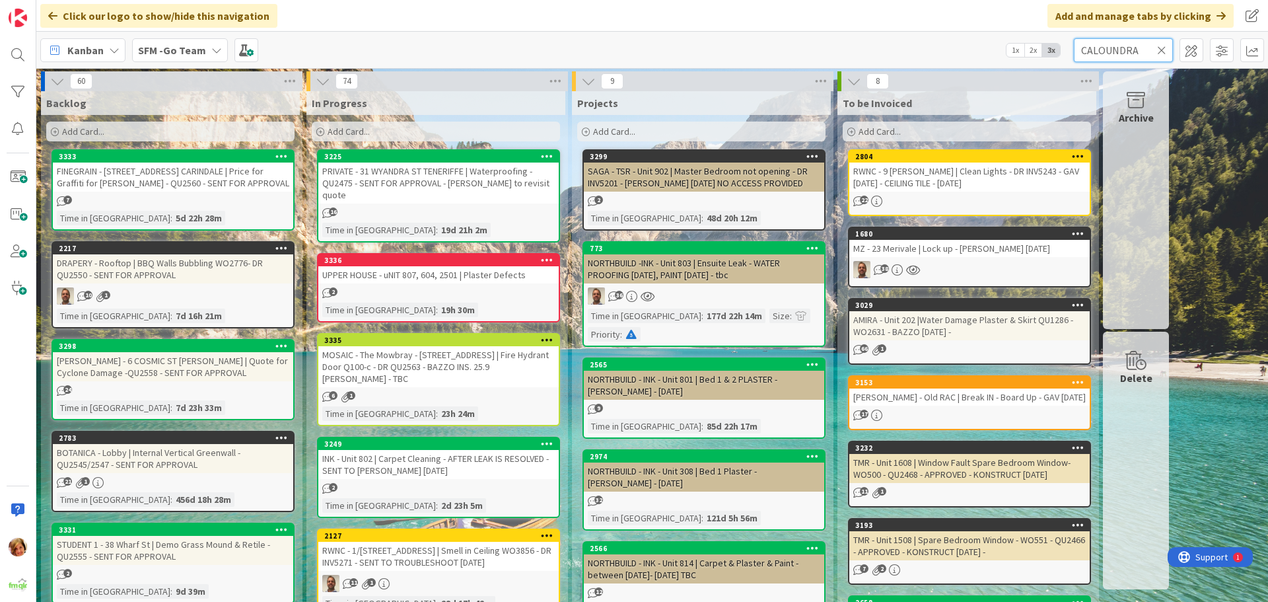
type input "CALOUNDRA"
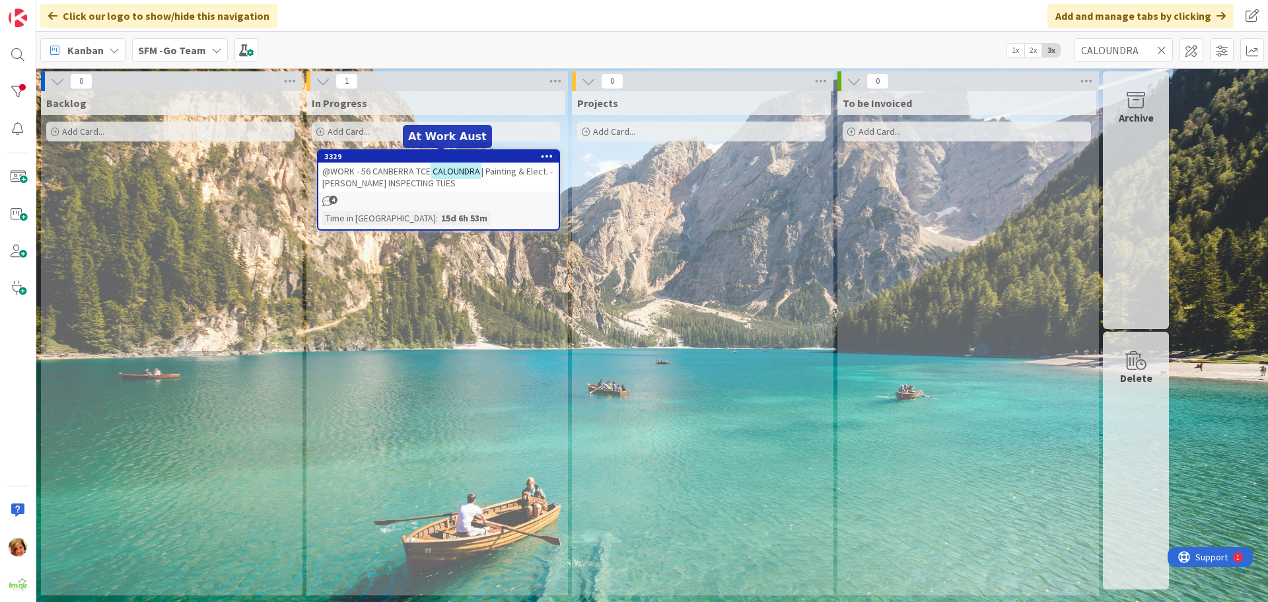
click at [403, 168] on span "@WORK - 56 CANBERRA TCE" at bounding box center [376, 171] width 108 height 12
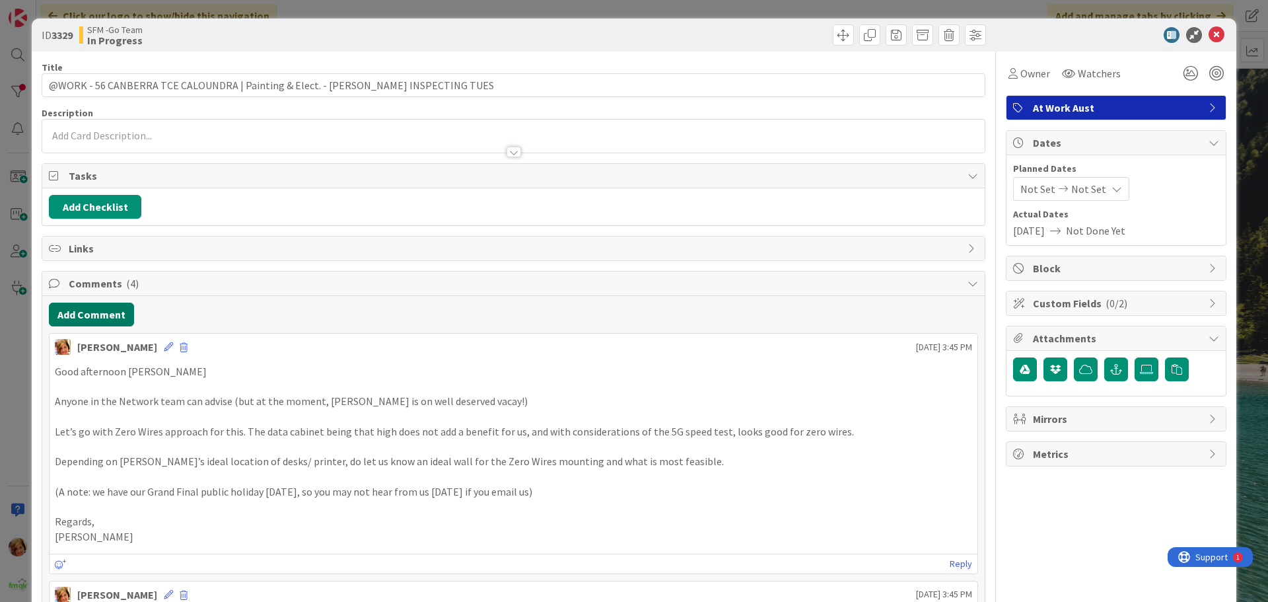
click at [85, 307] on button "Add Comment" at bounding box center [91, 314] width 85 height 24
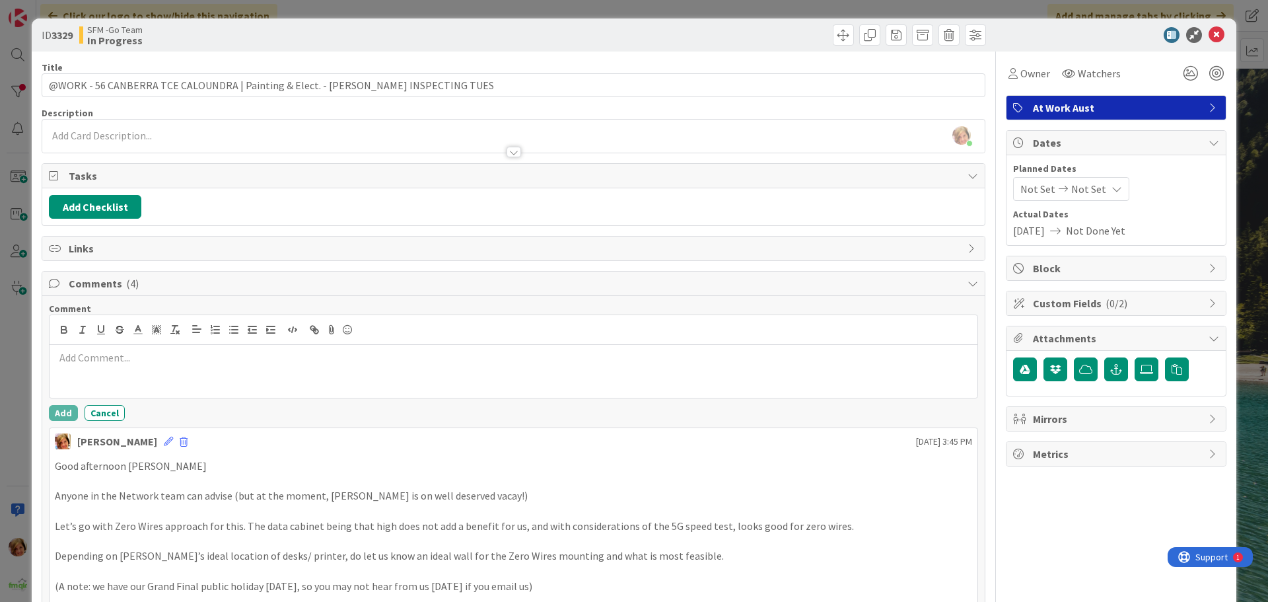
click at [143, 362] on p at bounding box center [513, 357] width 917 height 15
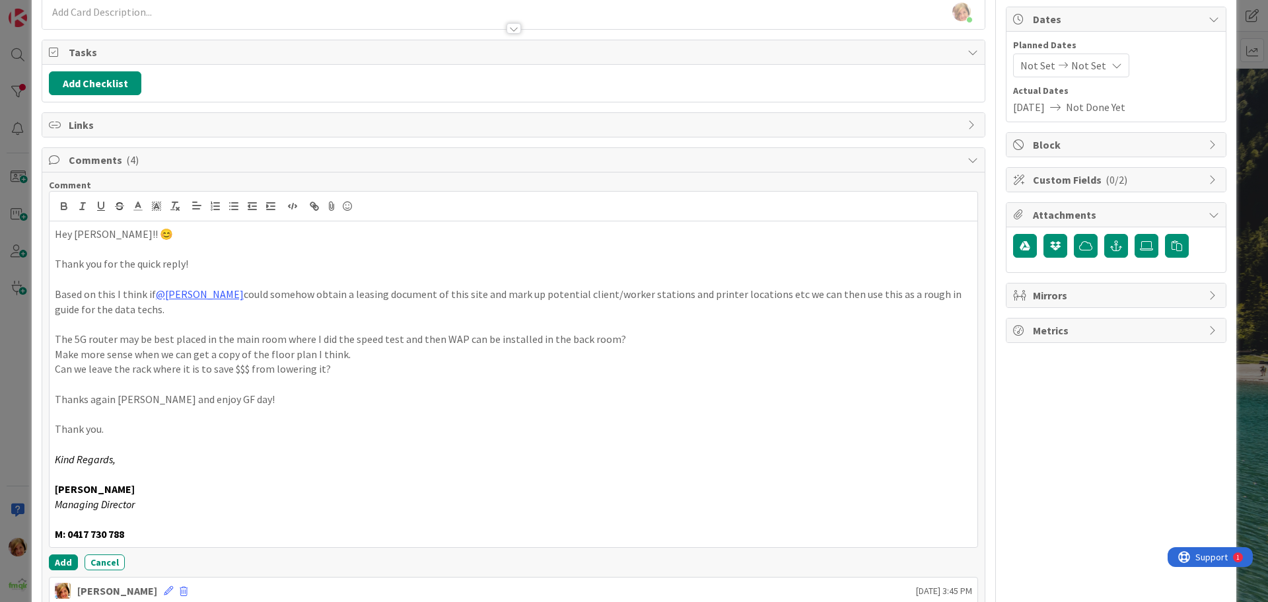
scroll to position [194, 0]
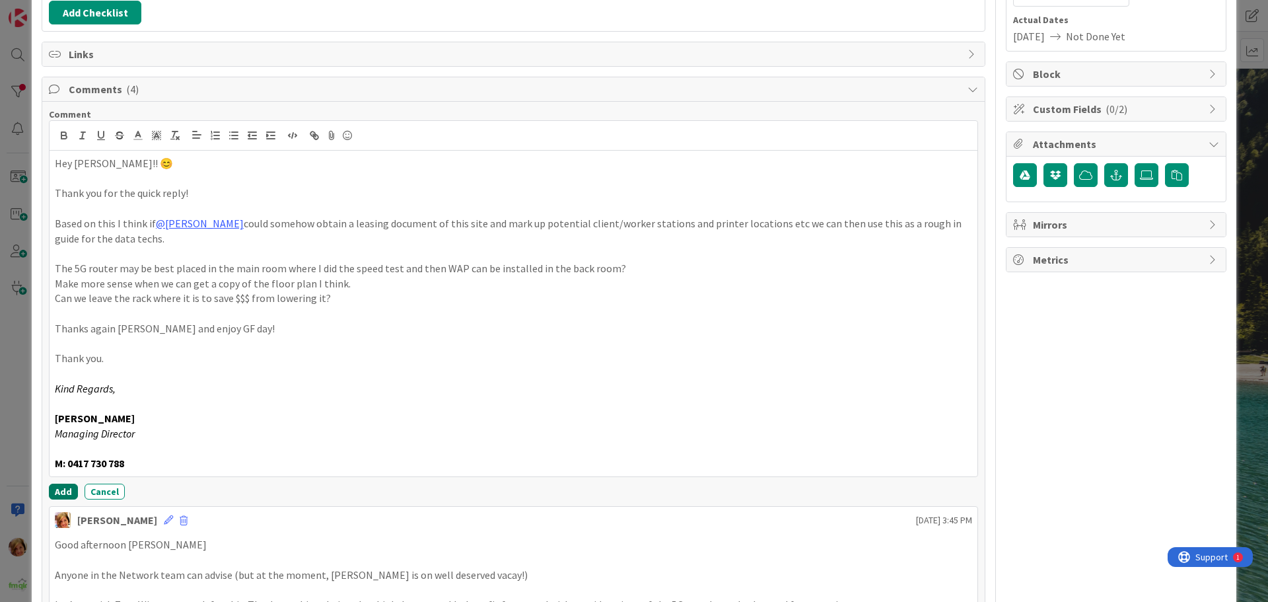
click at [66, 491] on button "Add" at bounding box center [63, 491] width 29 height 16
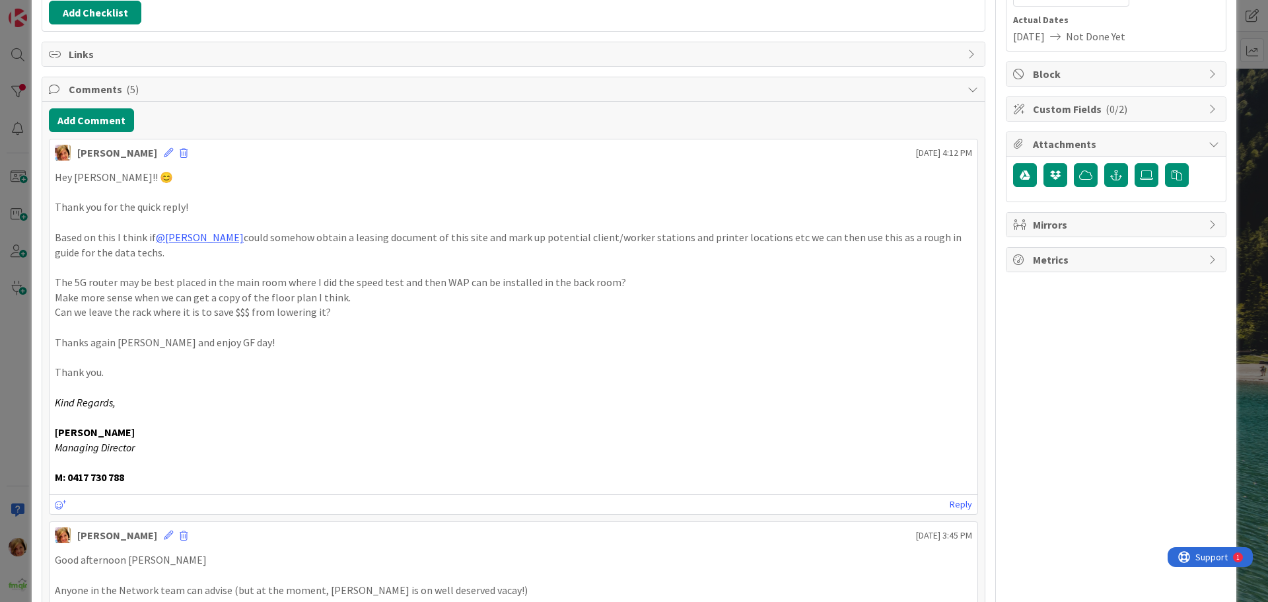
scroll to position [0, 0]
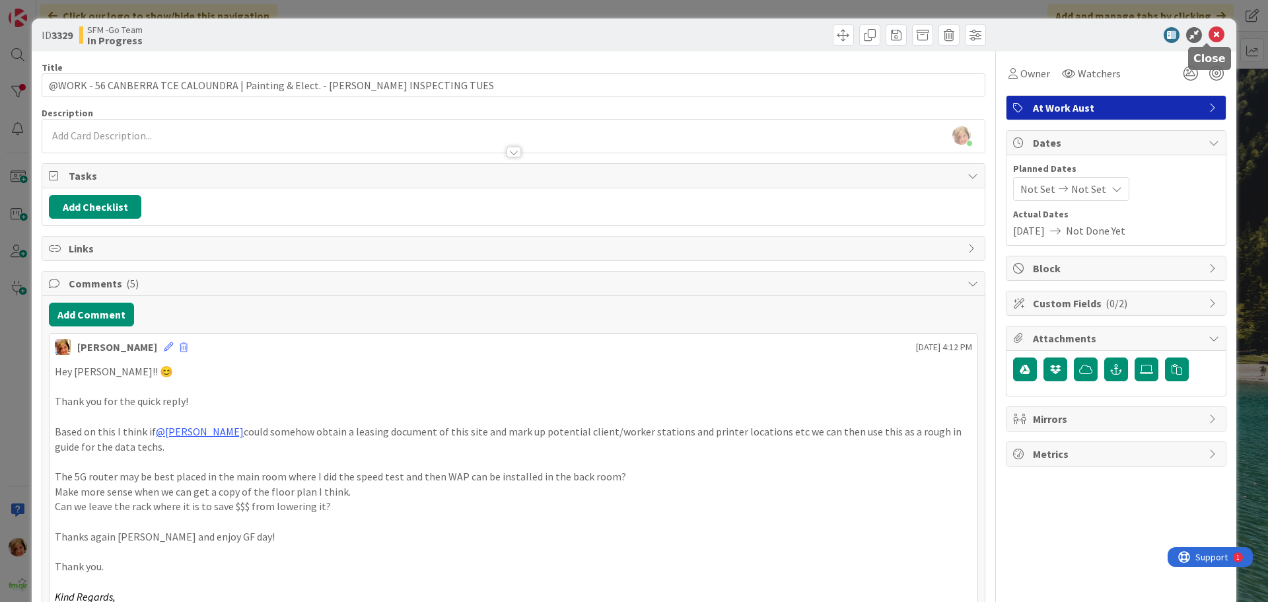
click at [1208, 36] on icon at bounding box center [1216, 35] width 16 height 16
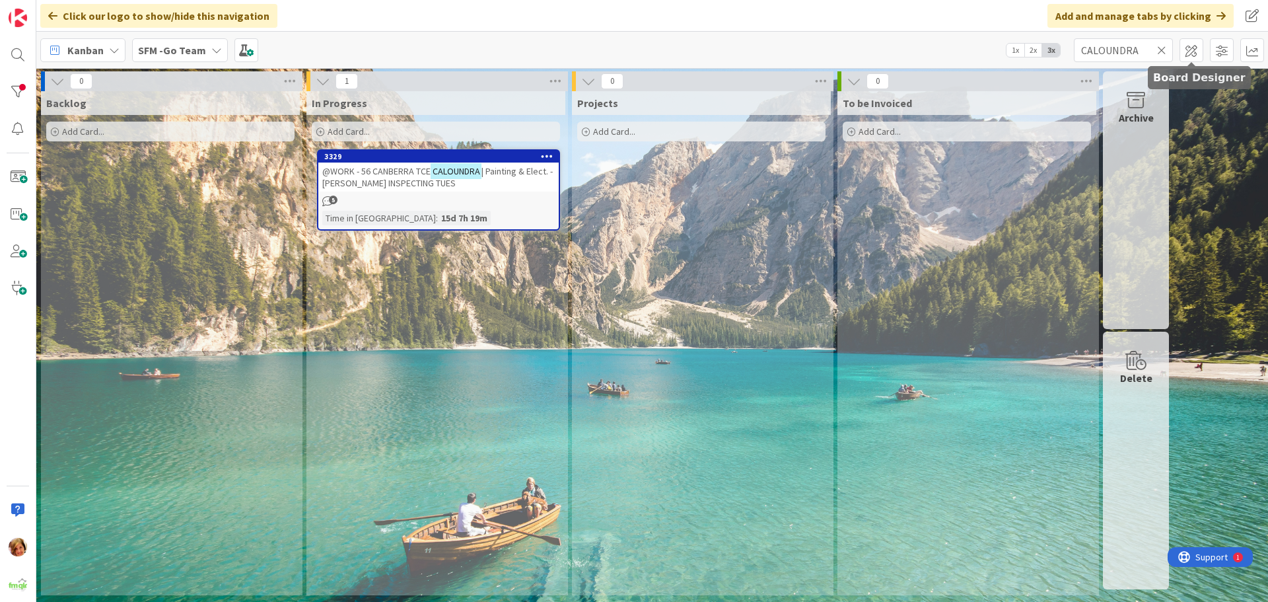
click at [1158, 46] on icon at bounding box center [1161, 50] width 9 height 12
click at [1158, 48] on input "text" at bounding box center [1123, 50] width 99 height 24
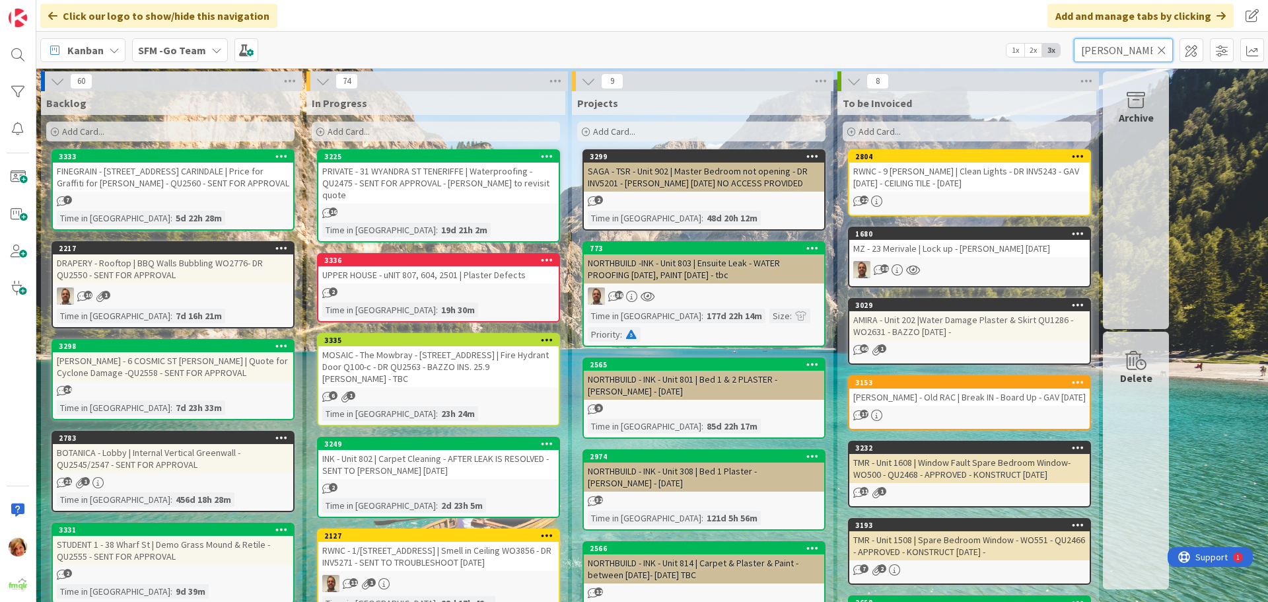
type input "[PERSON_NAME]"
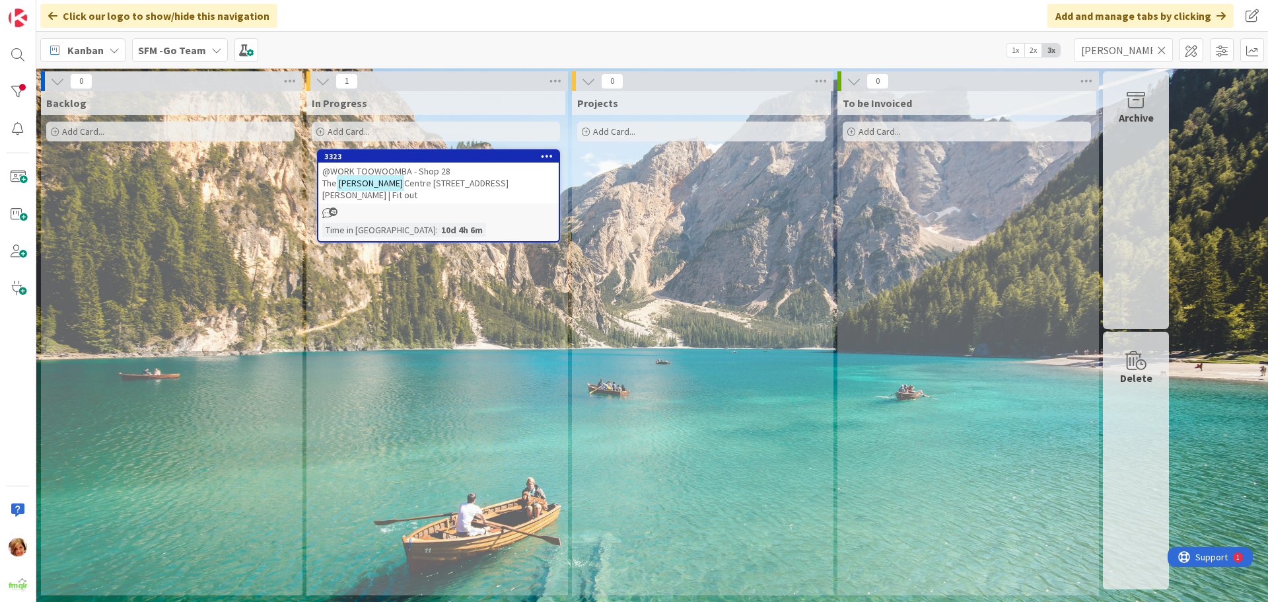
click at [415, 172] on span "@WORK TOOWOOMBA - Shop 28 The" at bounding box center [386, 177] width 128 height 24
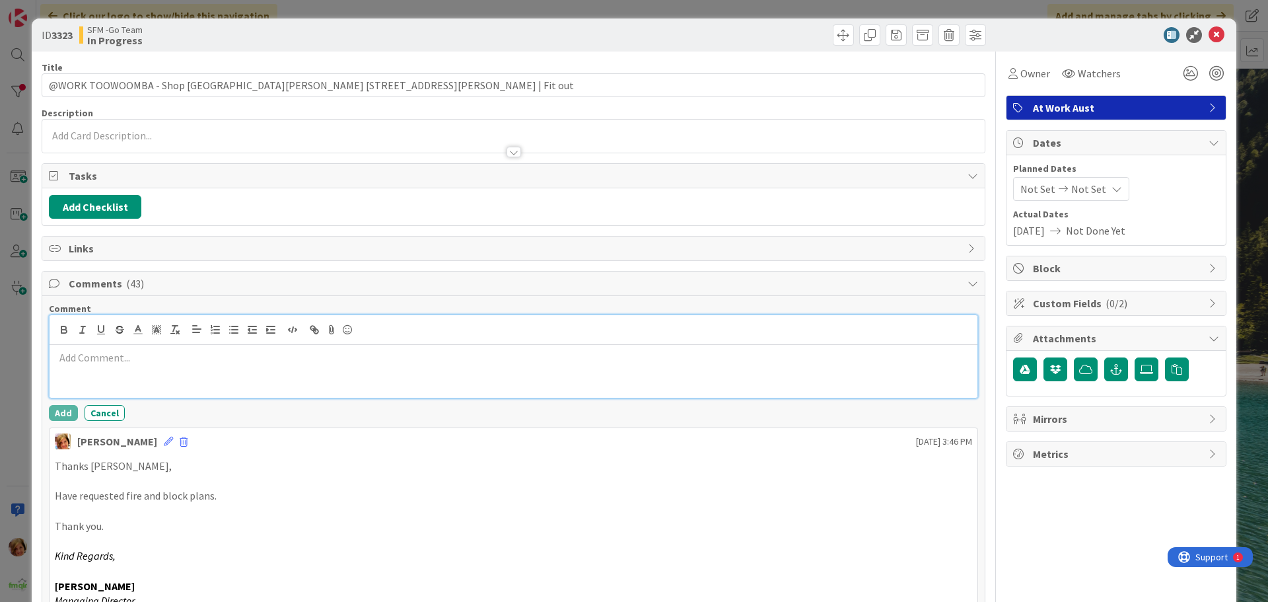
click at [151, 364] on p at bounding box center [513, 357] width 917 height 15
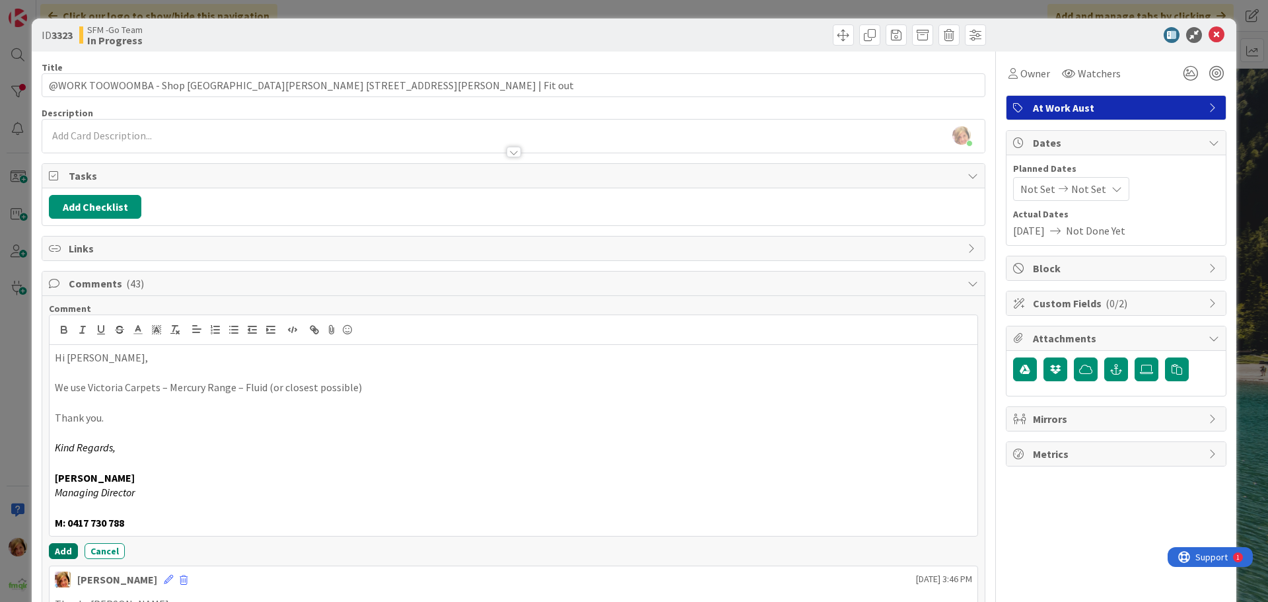
click at [63, 550] on button "Add" at bounding box center [63, 551] width 29 height 16
